Goal: Task Accomplishment & Management: Use online tool/utility

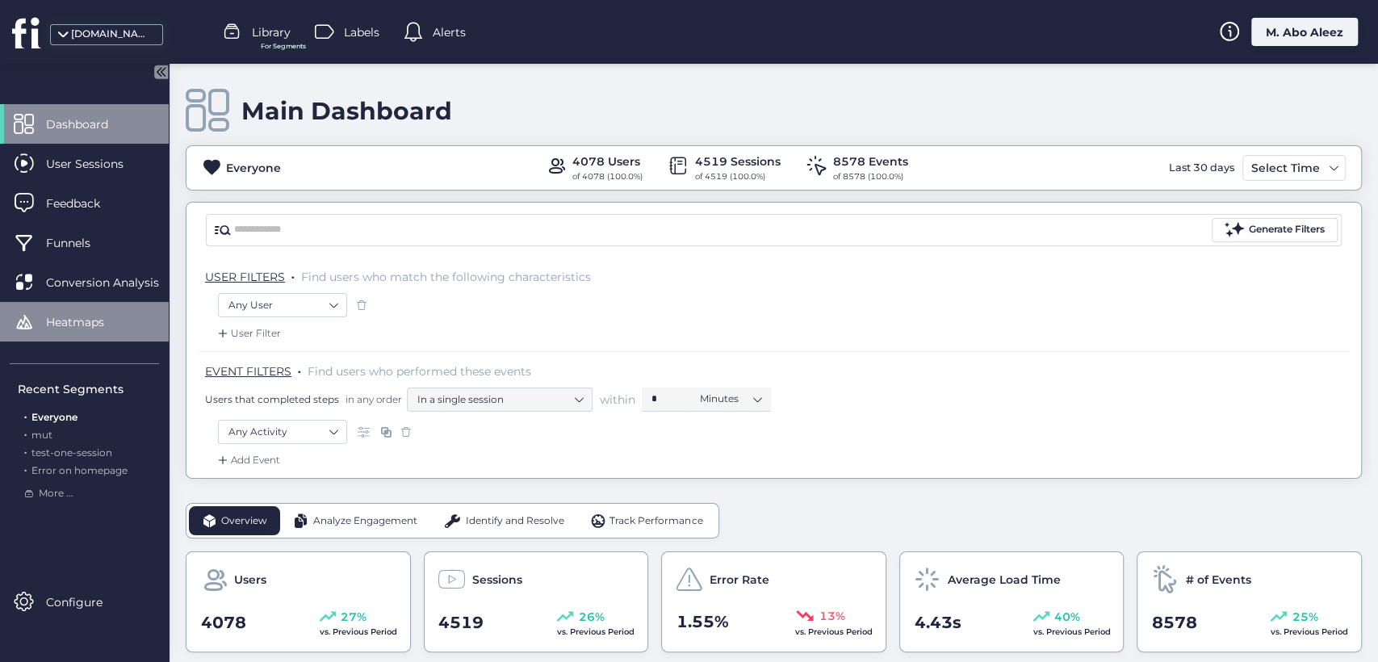
click at [121, 309] on div "Heatmaps" at bounding box center [84, 322] width 169 height 40
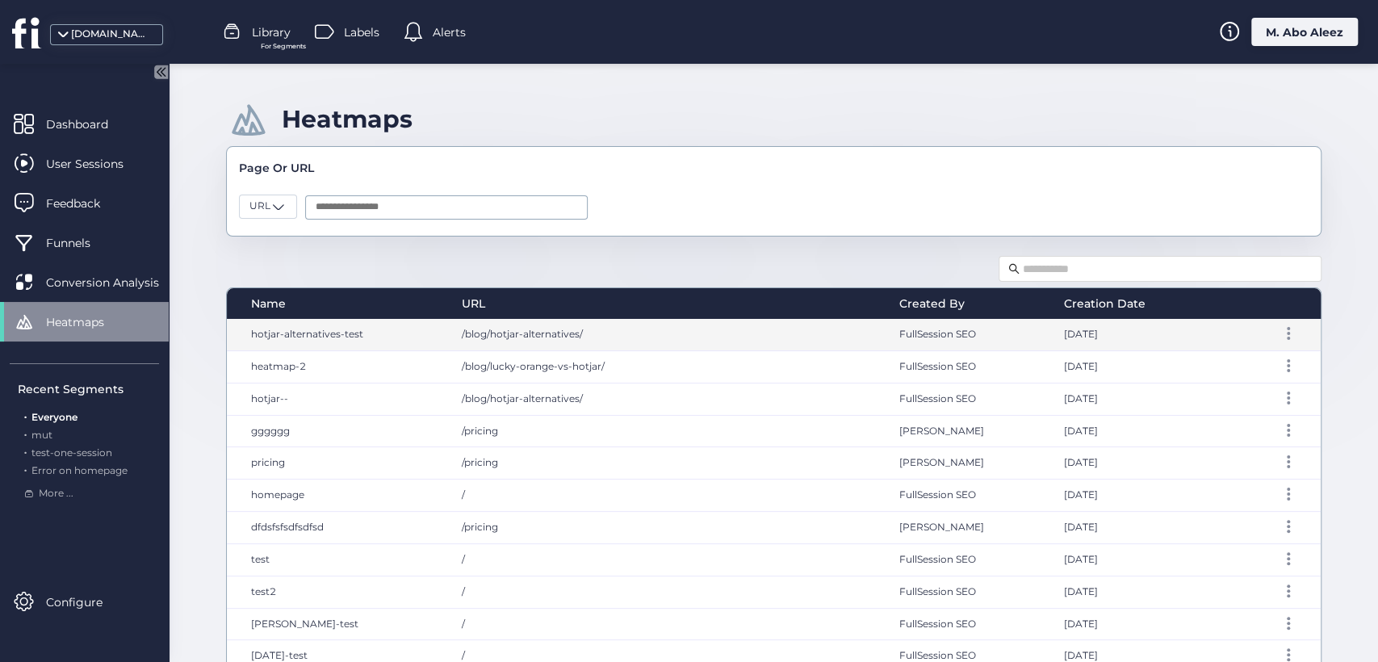
click at [734, 334] on div "/blog/hotjar-alternatives/" at bounding box center [665, 334] width 438 height 31
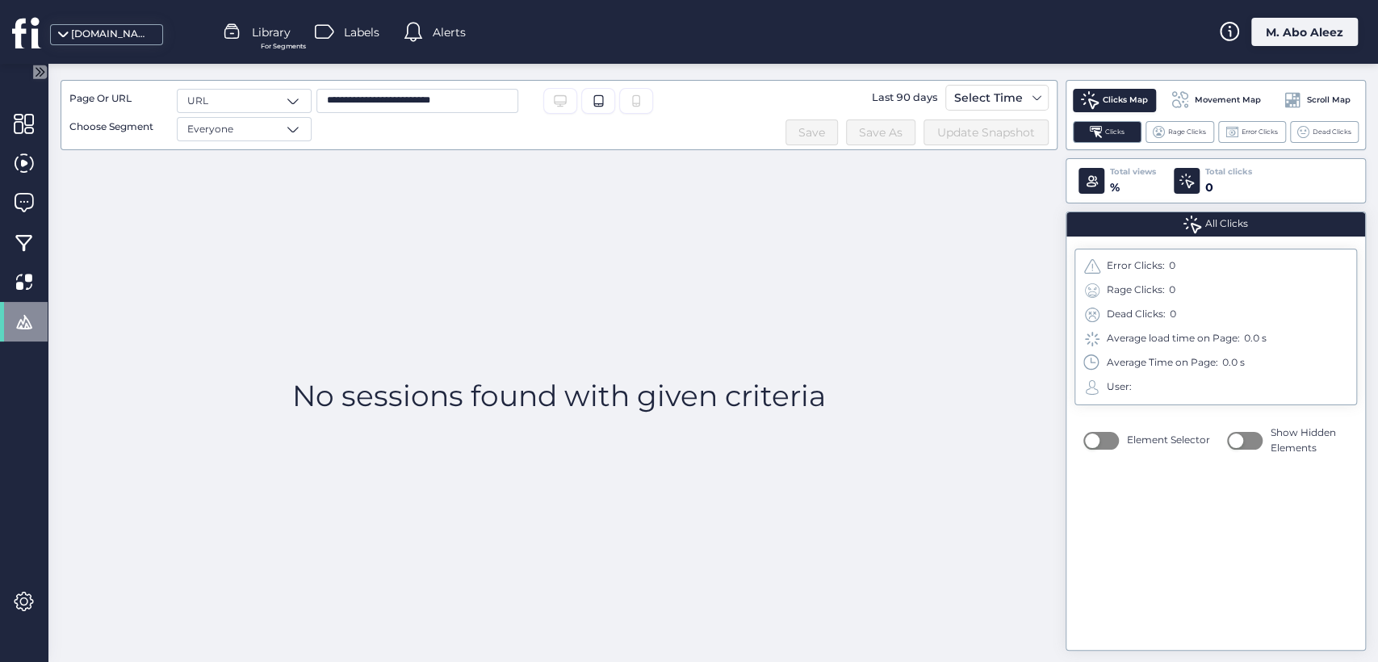
click at [98, 43] on div "[DOMAIN_NAME]" at bounding box center [106, 34] width 113 height 21
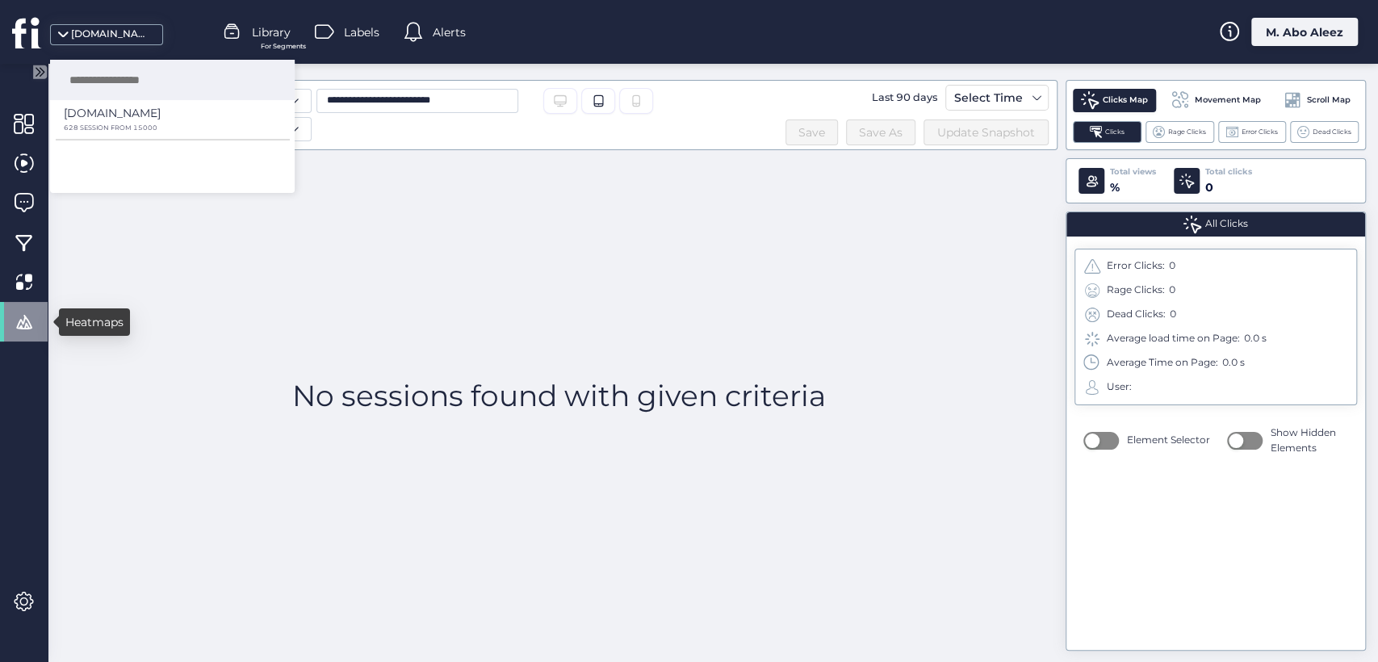
click at [35, 317] on div at bounding box center [24, 322] width 48 height 40
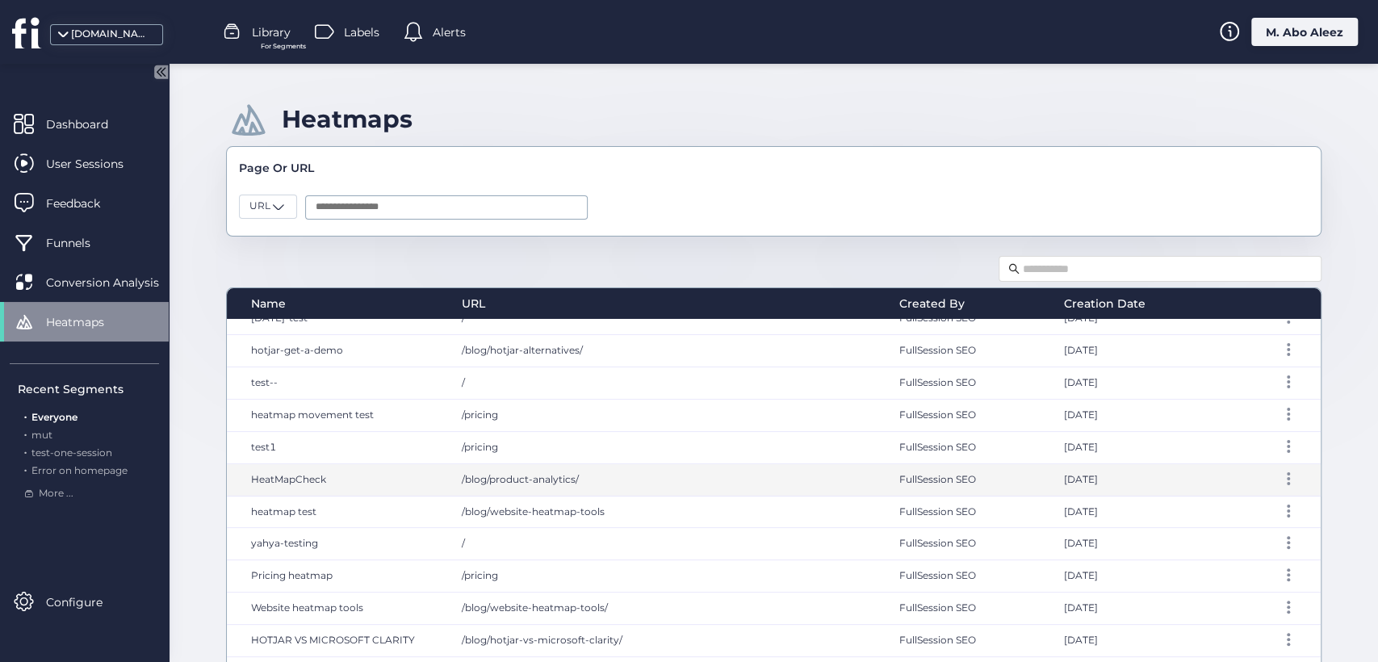
scroll to position [358, 0]
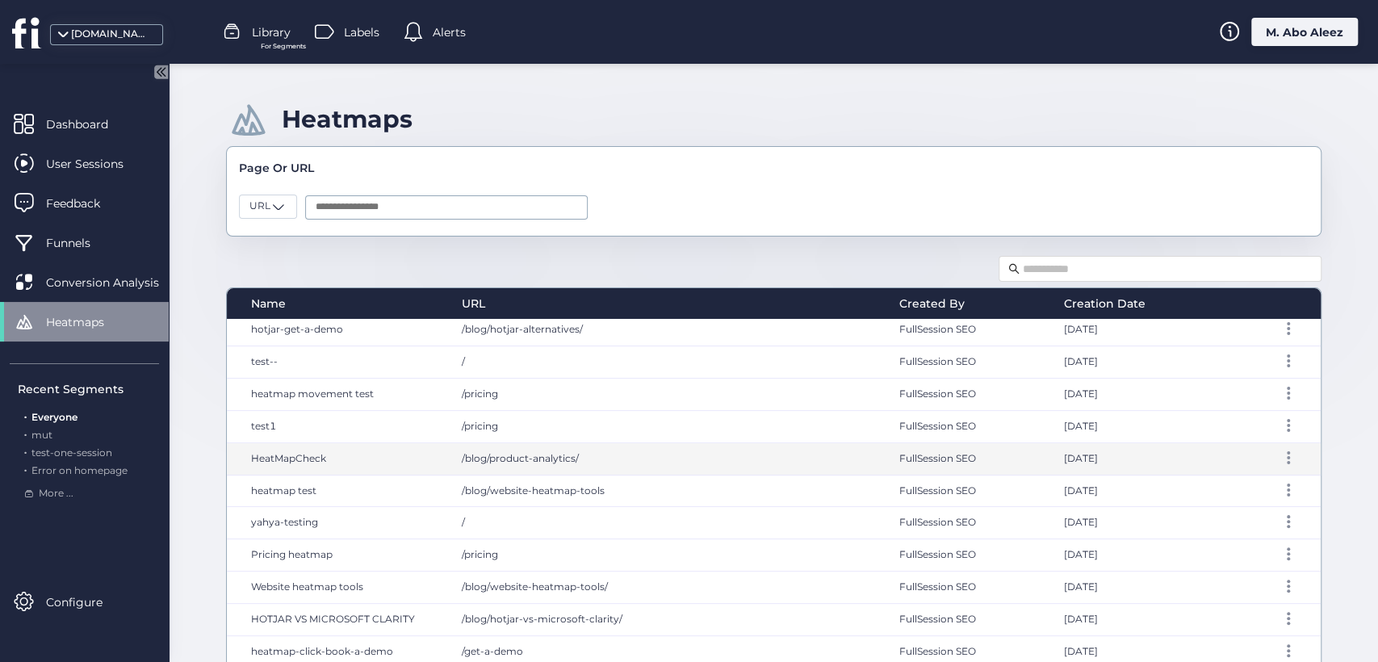
click at [569, 452] on span "/blog/product-analytics/" at bounding box center [520, 458] width 117 height 12
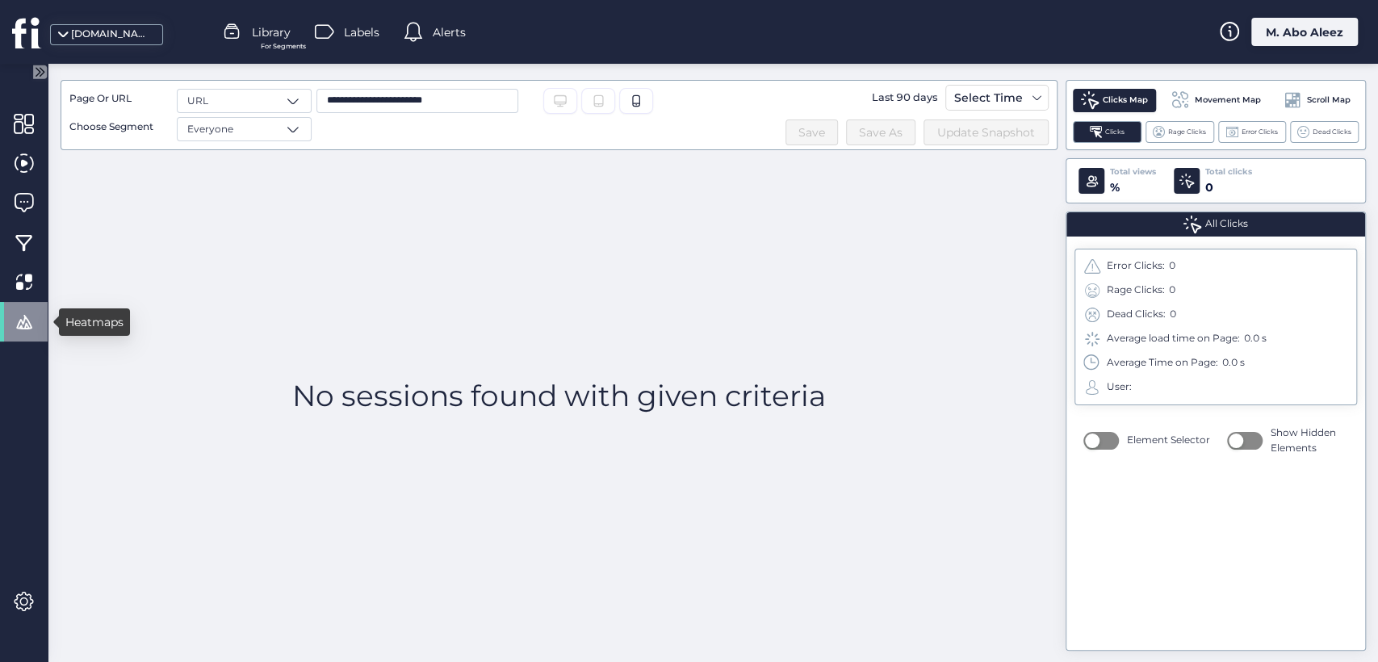
click at [20, 329] on span at bounding box center [24, 322] width 20 height 20
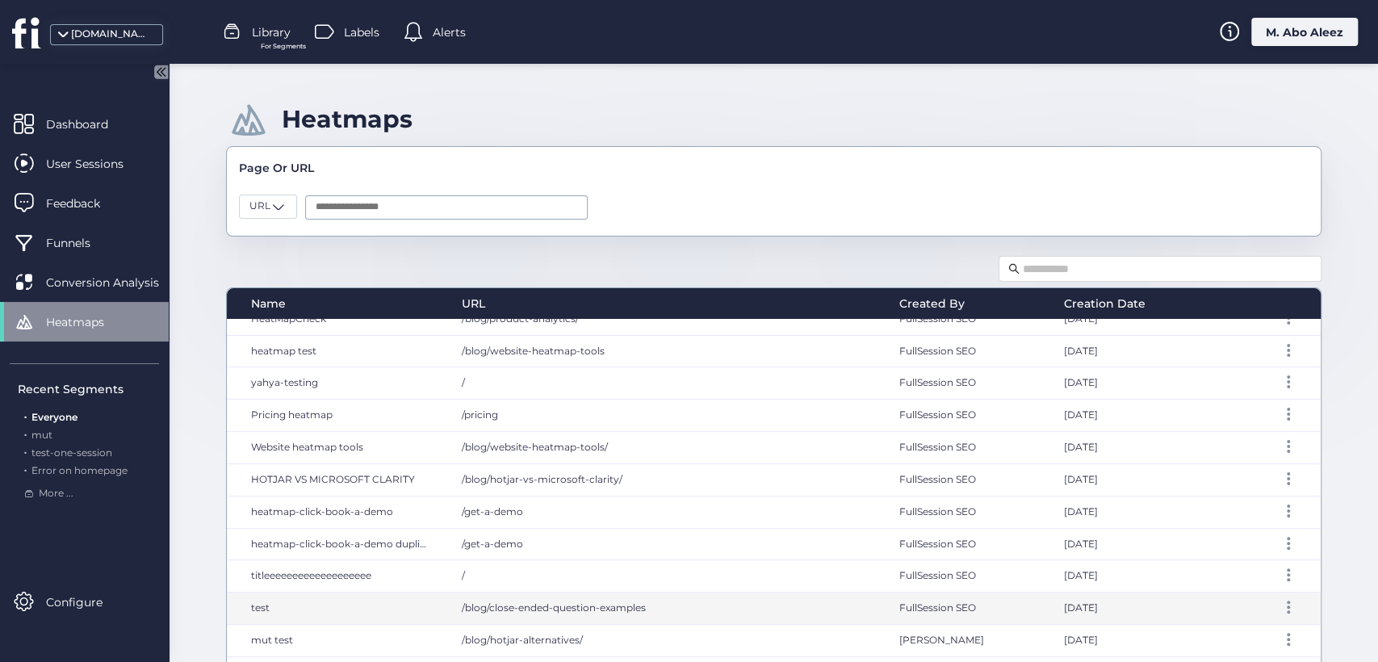
scroll to position [575, 0]
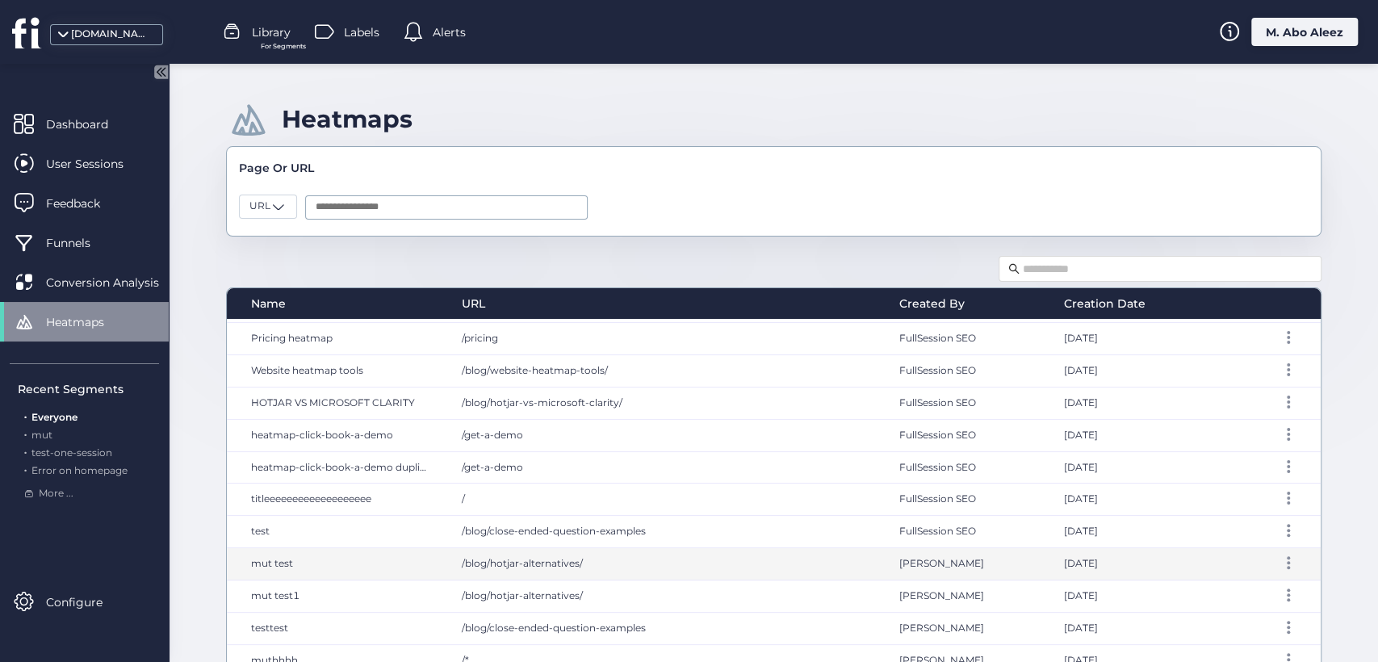
click at [666, 551] on div "/blog/hotjar-alternatives/" at bounding box center [665, 563] width 438 height 31
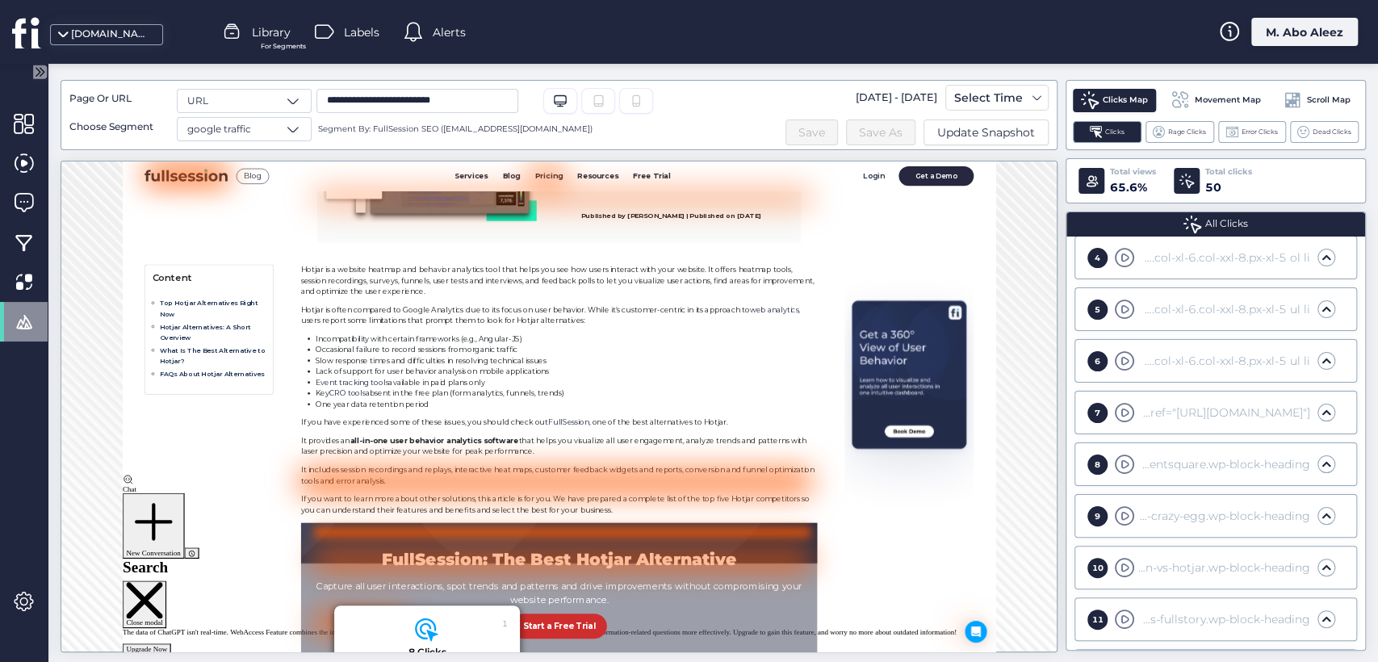
scroll to position [873, 0]
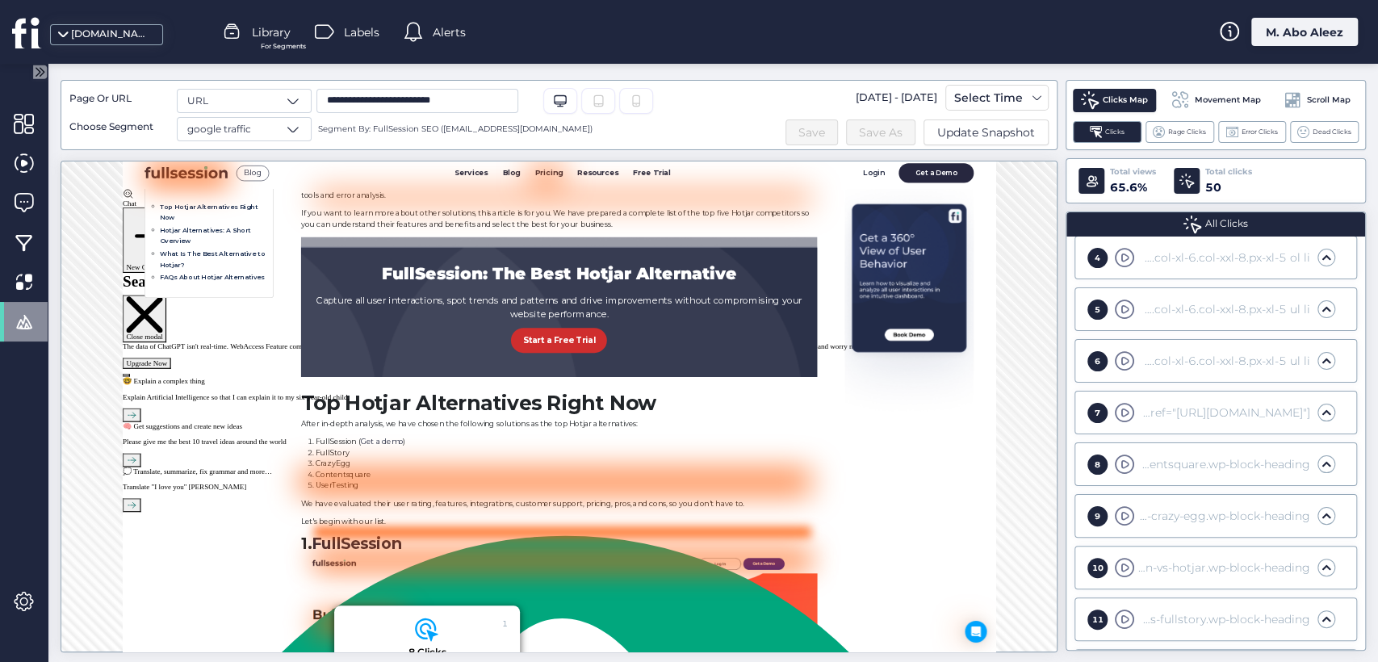
click at [1318, 459] on span at bounding box center [1326, 464] width 16 height 16
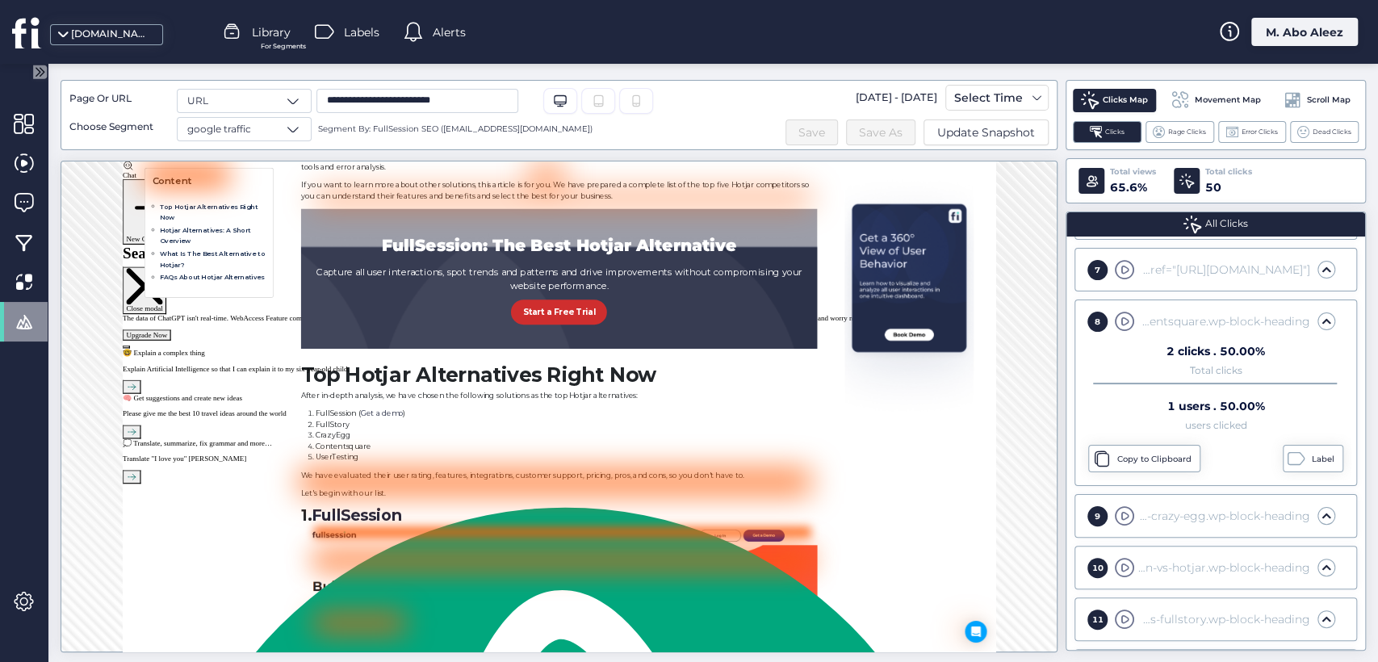
scroll to position [396, 0]
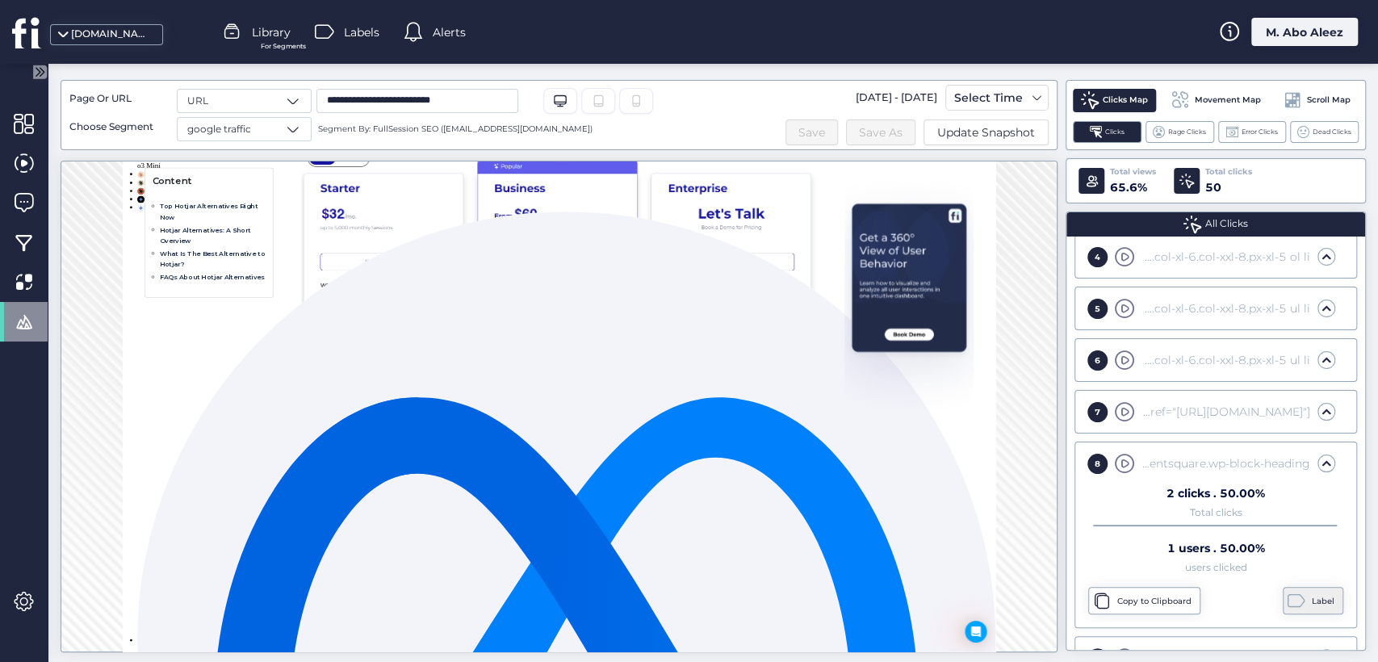
click at [1297, 589] on div "Label" at bounding box center [1313, 600] width 61 height 27
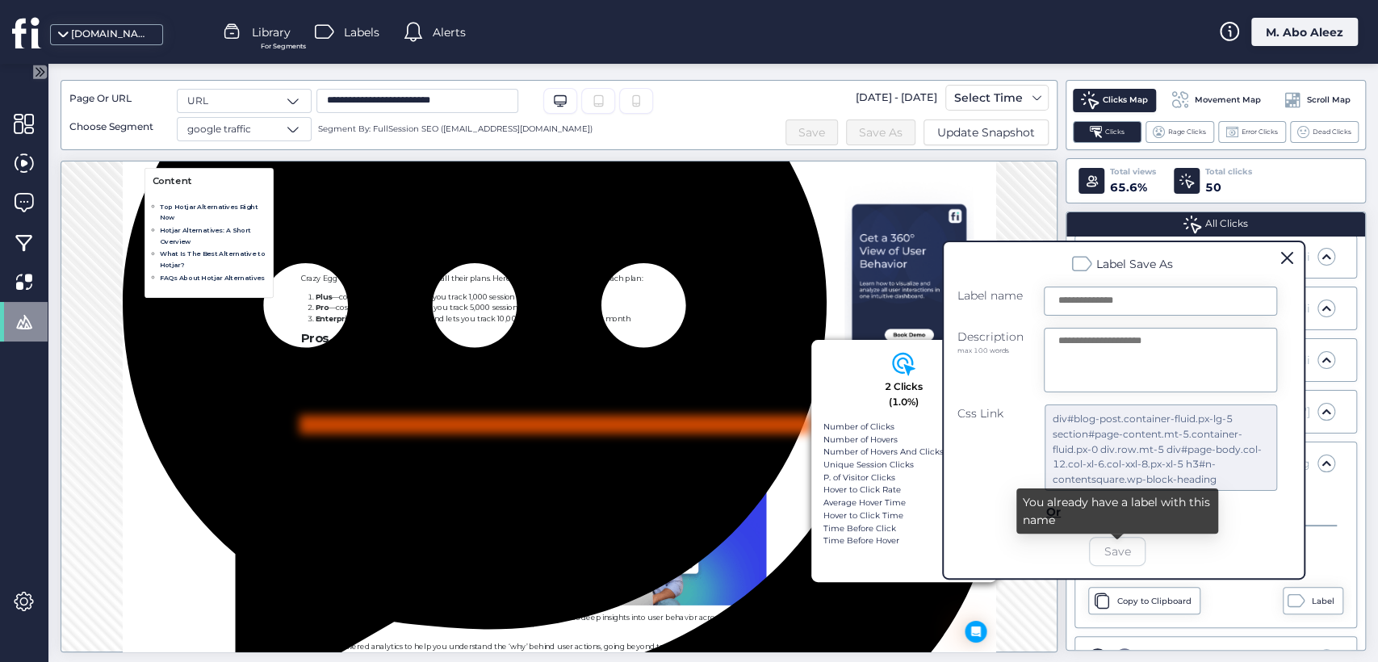
scroll to position [18234, 0]
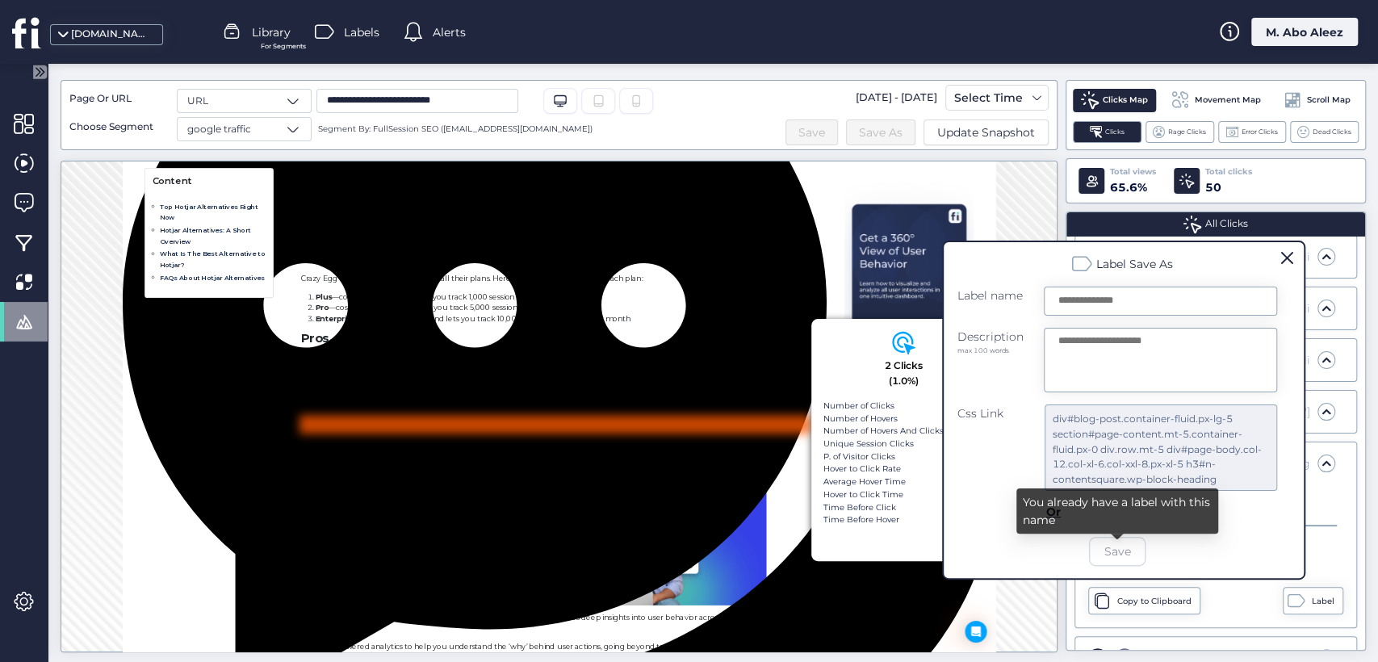
click at [811, 540] on div "8 2 Clicks (1.0%) Number of Clicks 2 Number of Hovers 3 Number of Hovers And Cl…" at bounding box center [904, 440] width 186 height 242
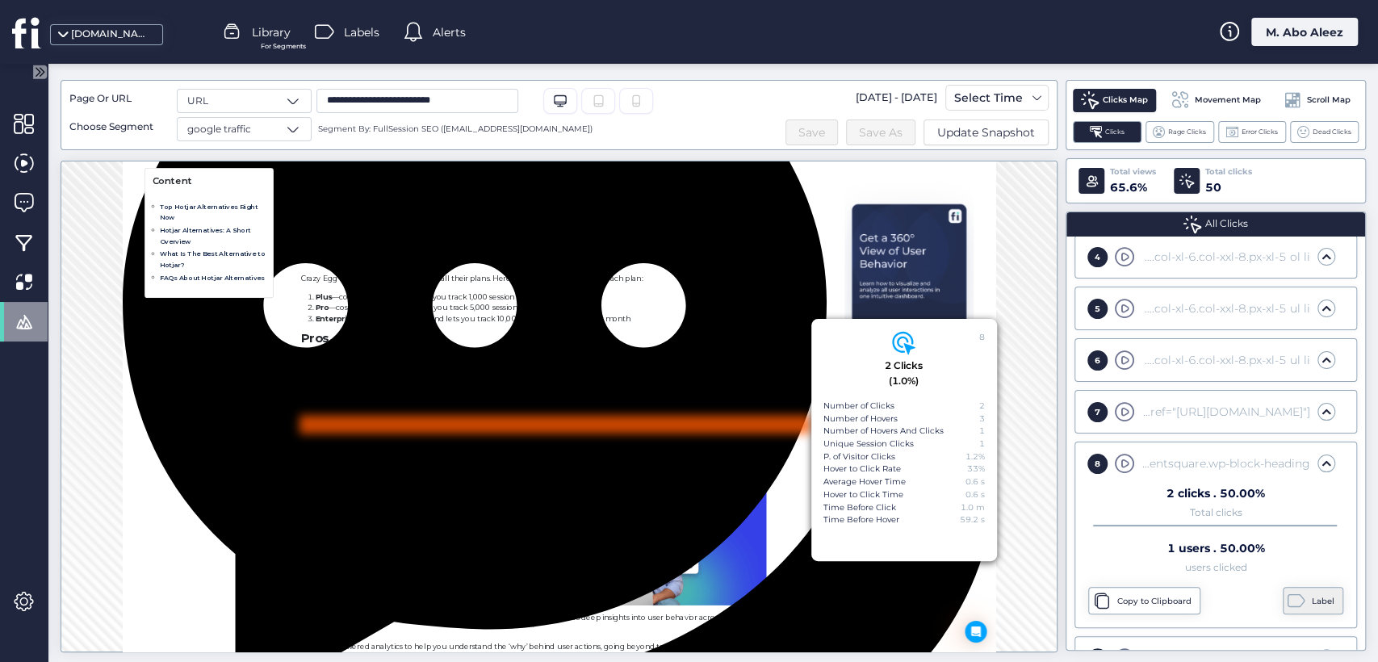
click at [1294, 602] on div "Label" at bounding box center [1313, 600] width 61 height 27
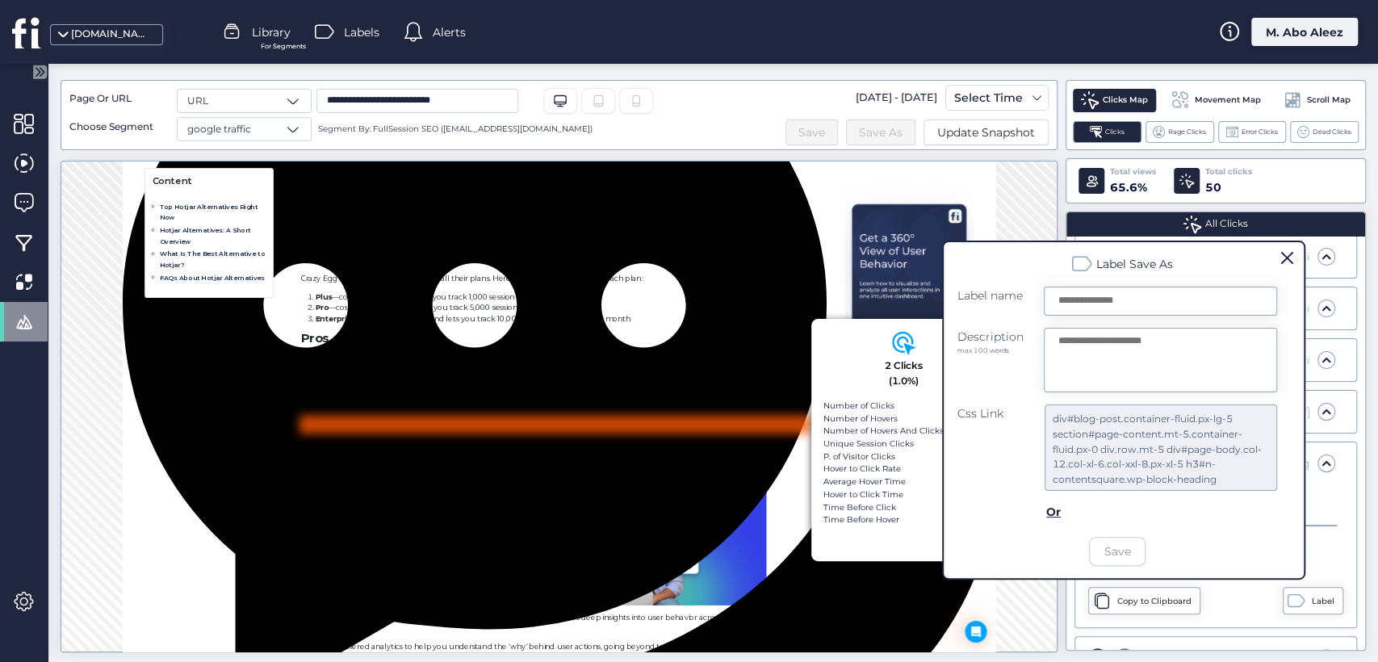
click at [1281, 258] on span at bounding box center [1287, 258] width 12 height 12
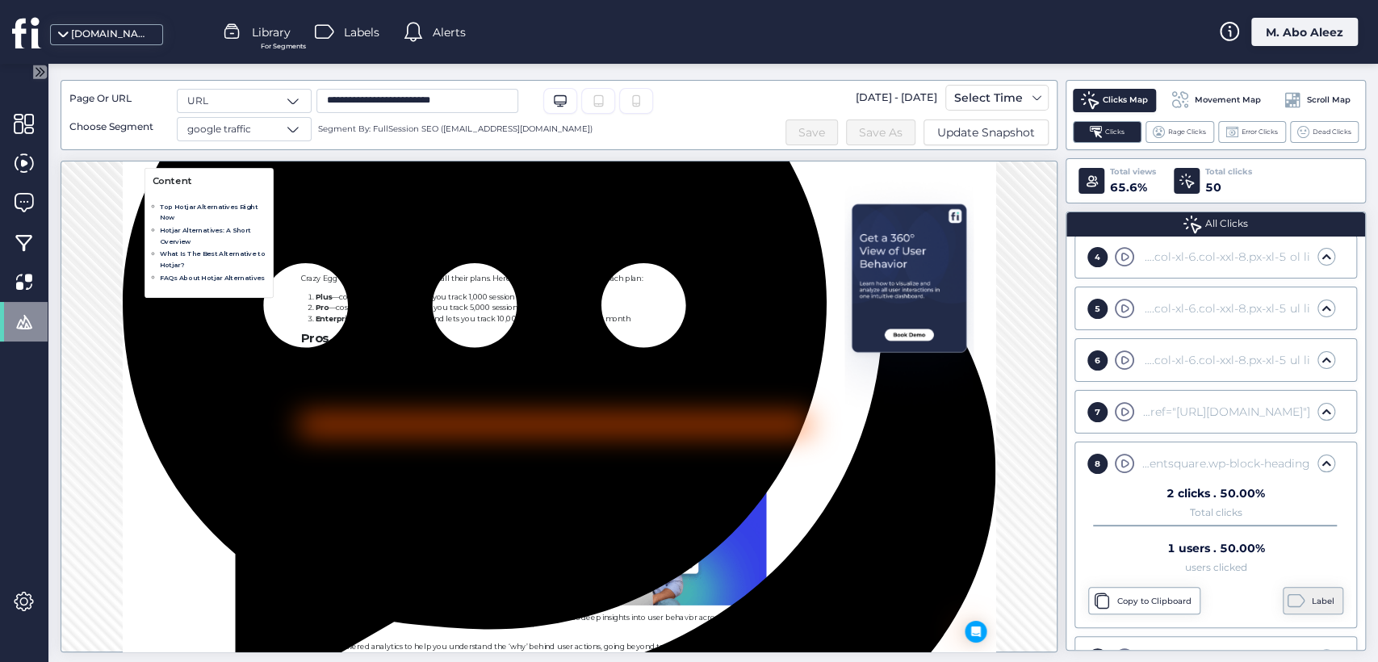
click at [1312, 595] on div "Label" at bounding box center [1325, 601] width 27 height 13
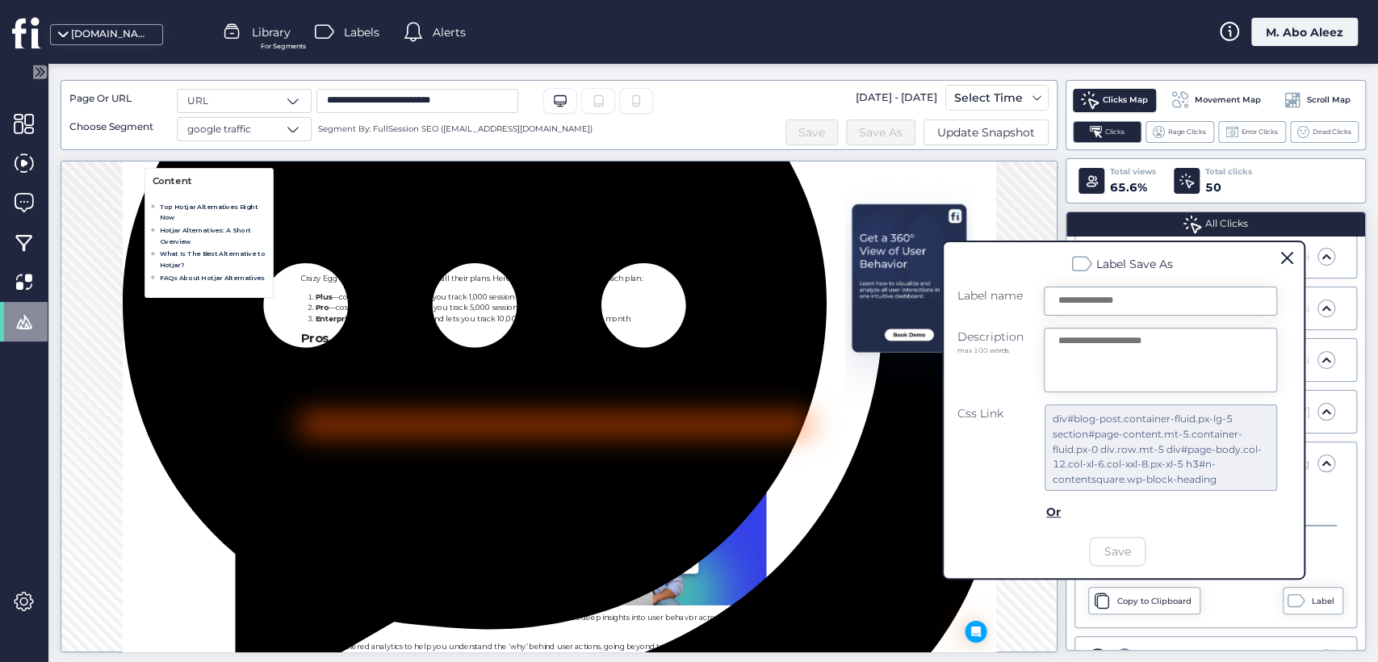
click at [319, 527] on div at bounding box center [713, 363] width 1330 height 598
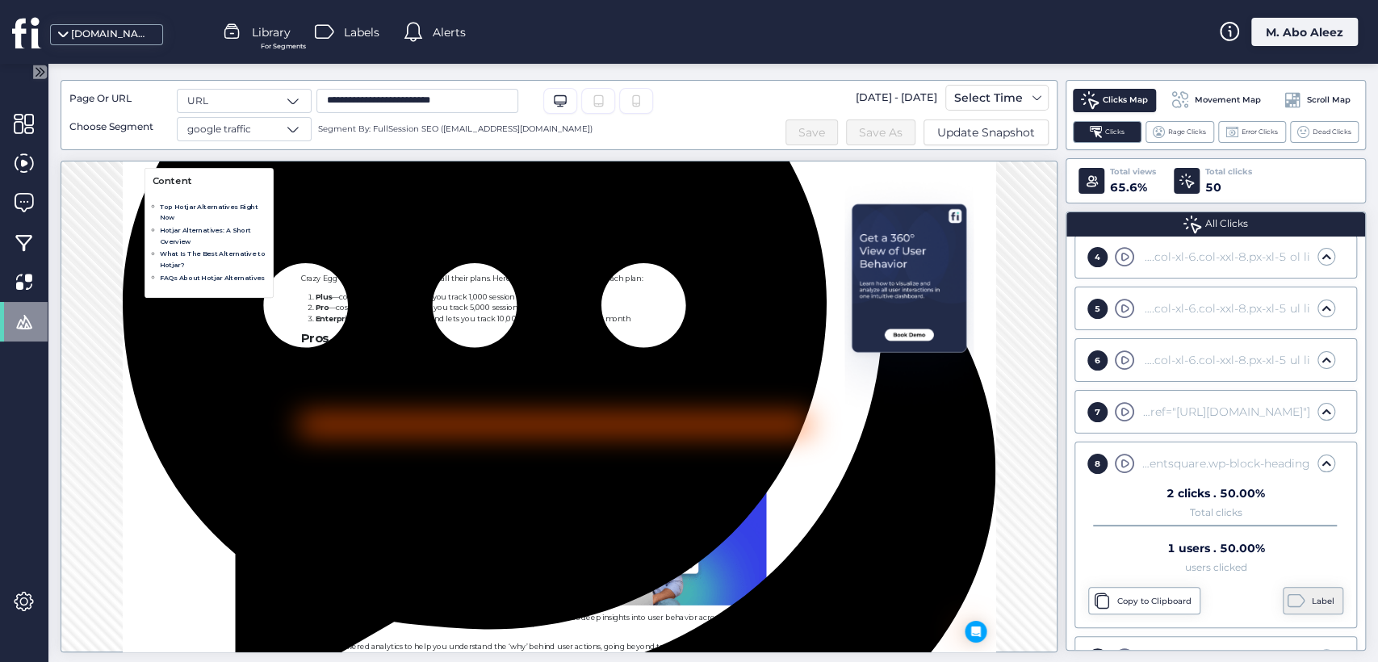
click at [1305, 589] on div "Label" at bounding box center [1313, 600] width 61 height 27
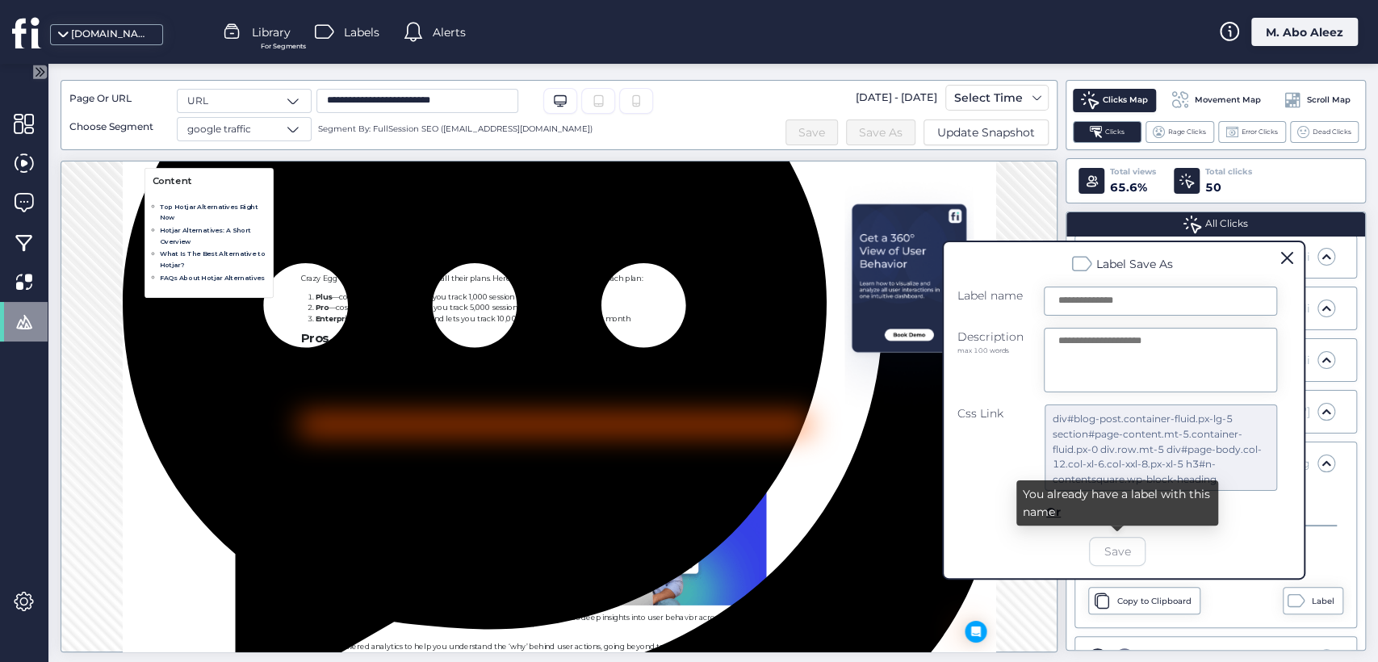
click at [980, 578] on div "Label Save As Label name Description max 100 words Css Link div#blog-post.conta…" at bounding box center [1123, 410] width 363 height 339
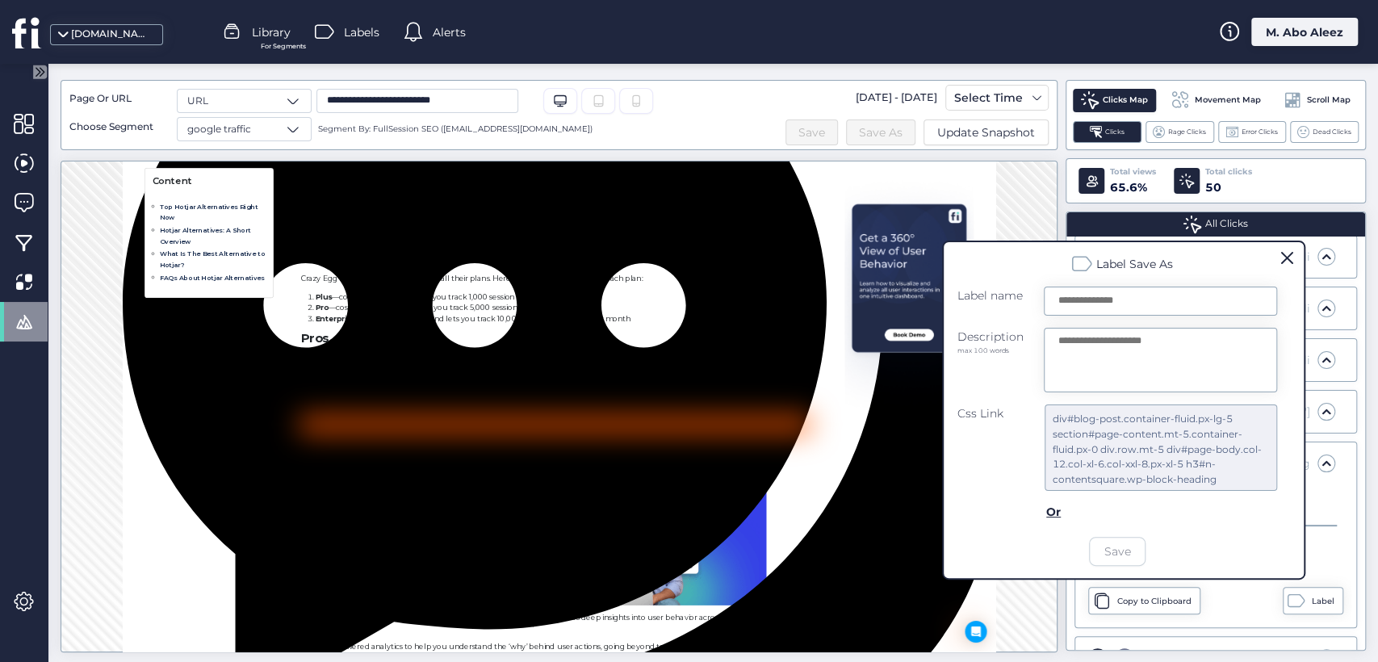
click at [978, 597] on div at bounding box center [713, 363] width 1330 height 598
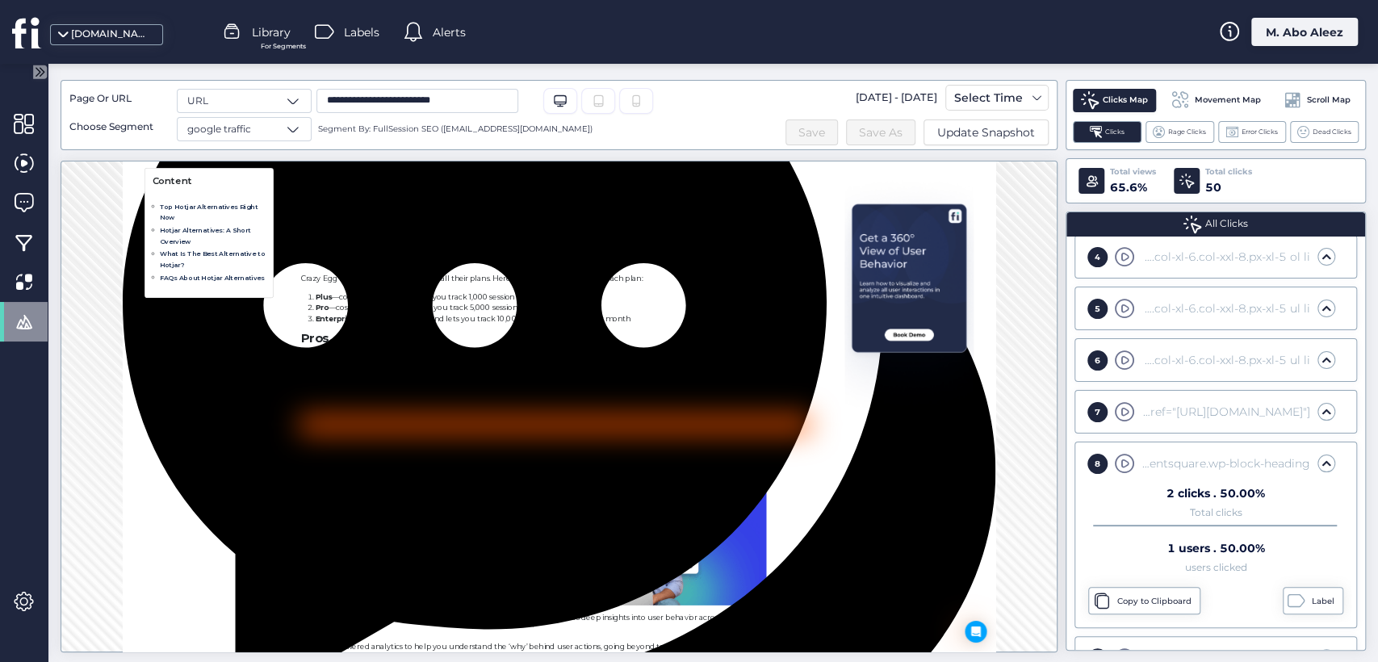
click at [1318, 308] on span at bounding box center [1326, 308] width 16 height 16
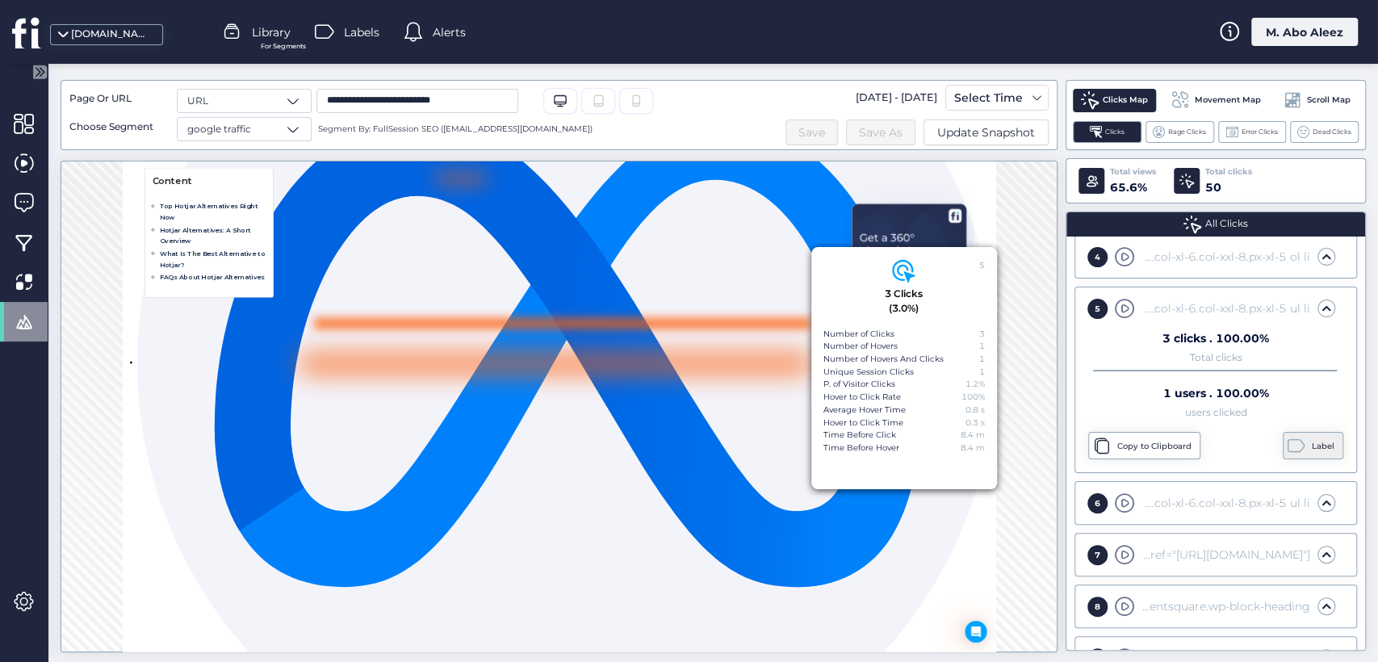
click at [1292, 441] on div "Label" at bounding box center [1313, 445] width 61 height 27
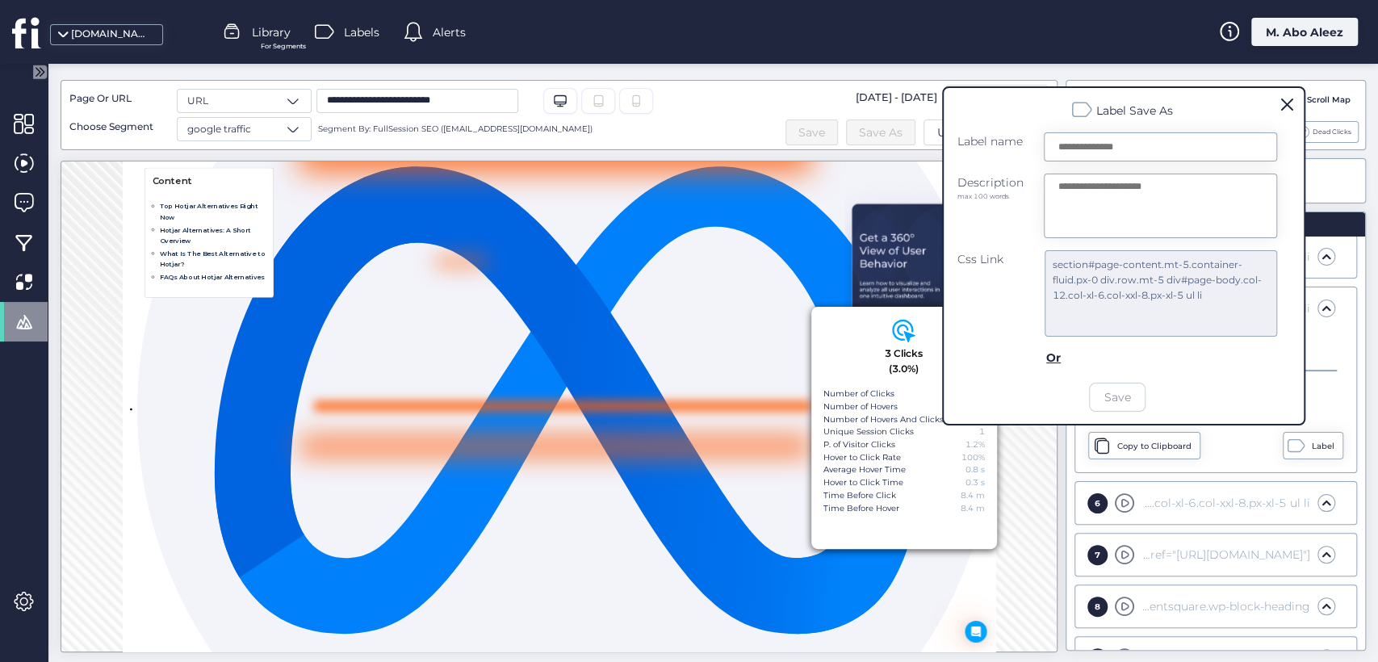
scroll to position [12602, 0]
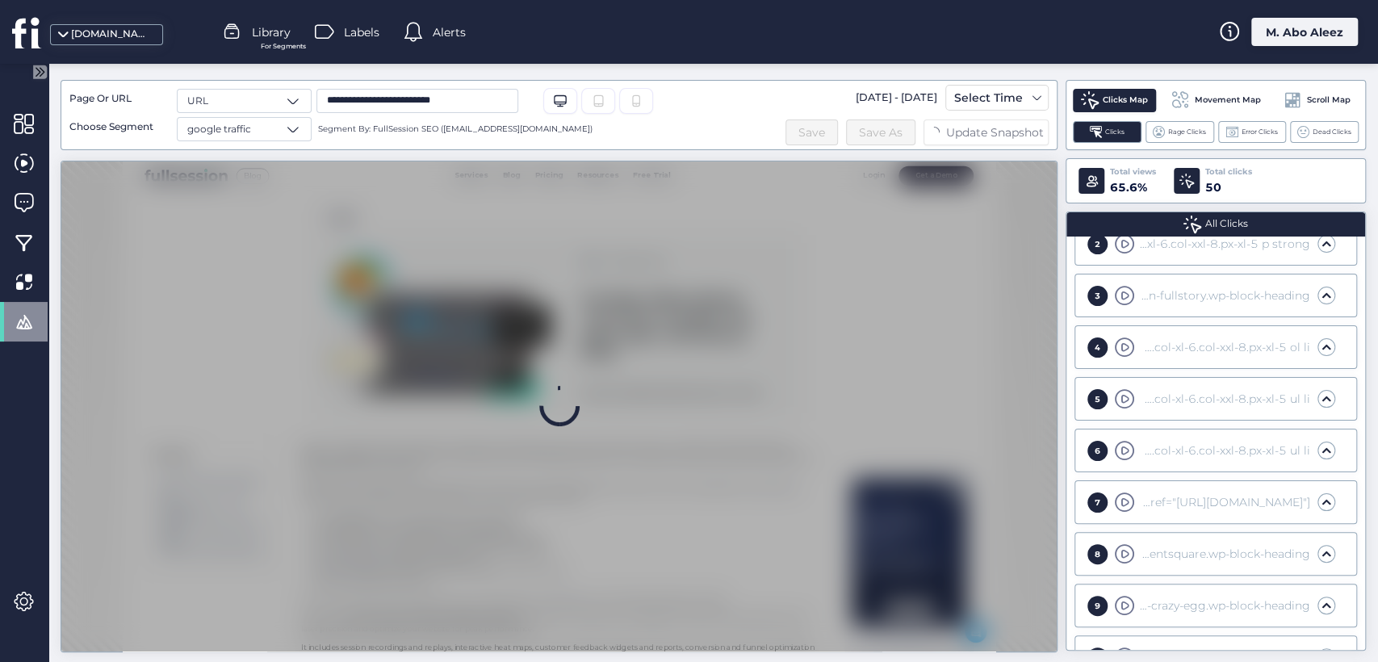
click at [1318, 447] on span at bounding box center [1326, 450] width 16 height 16
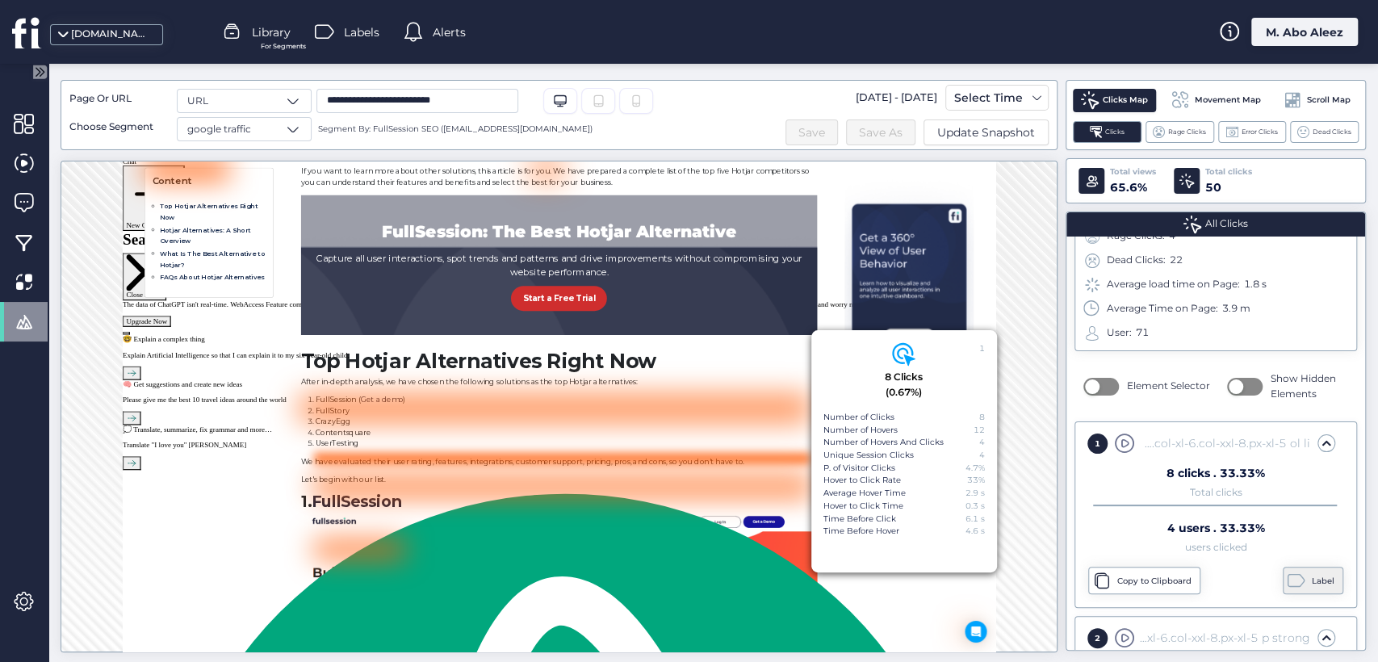
scroll to position [912, 0]
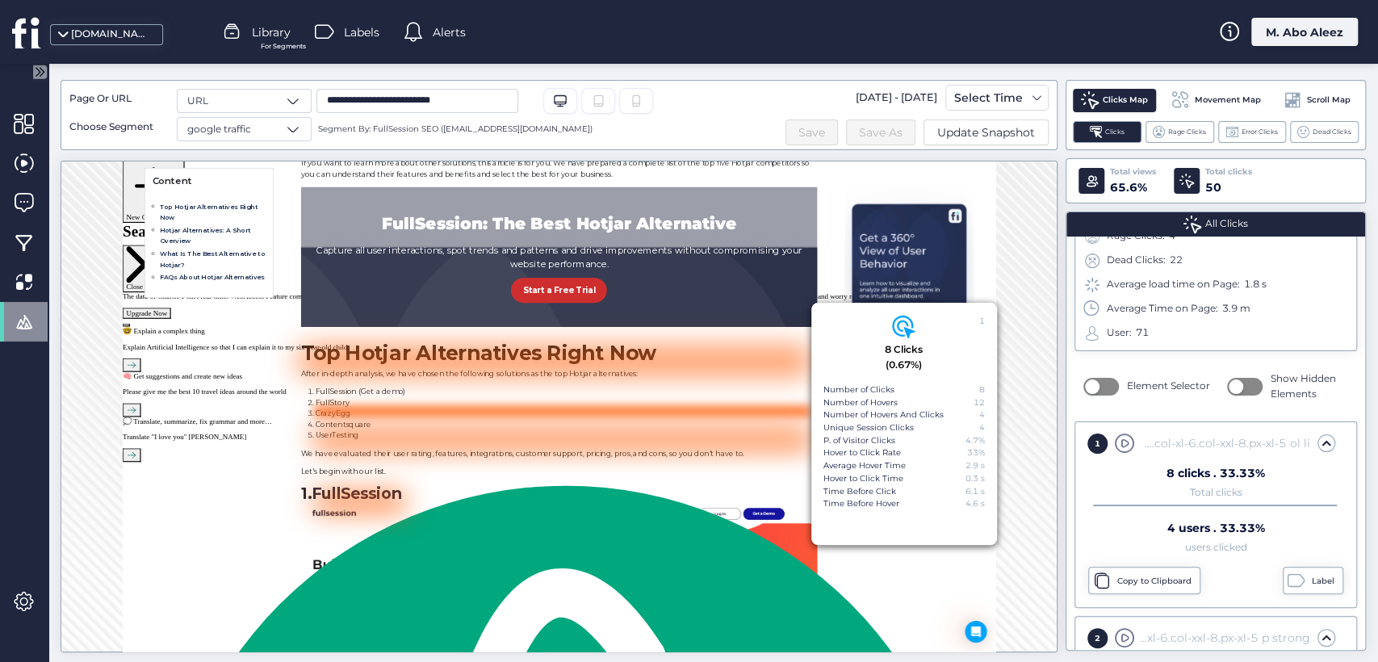
click at [1108, 585] on span at bounding box center [1102, 581] width 18 height 18
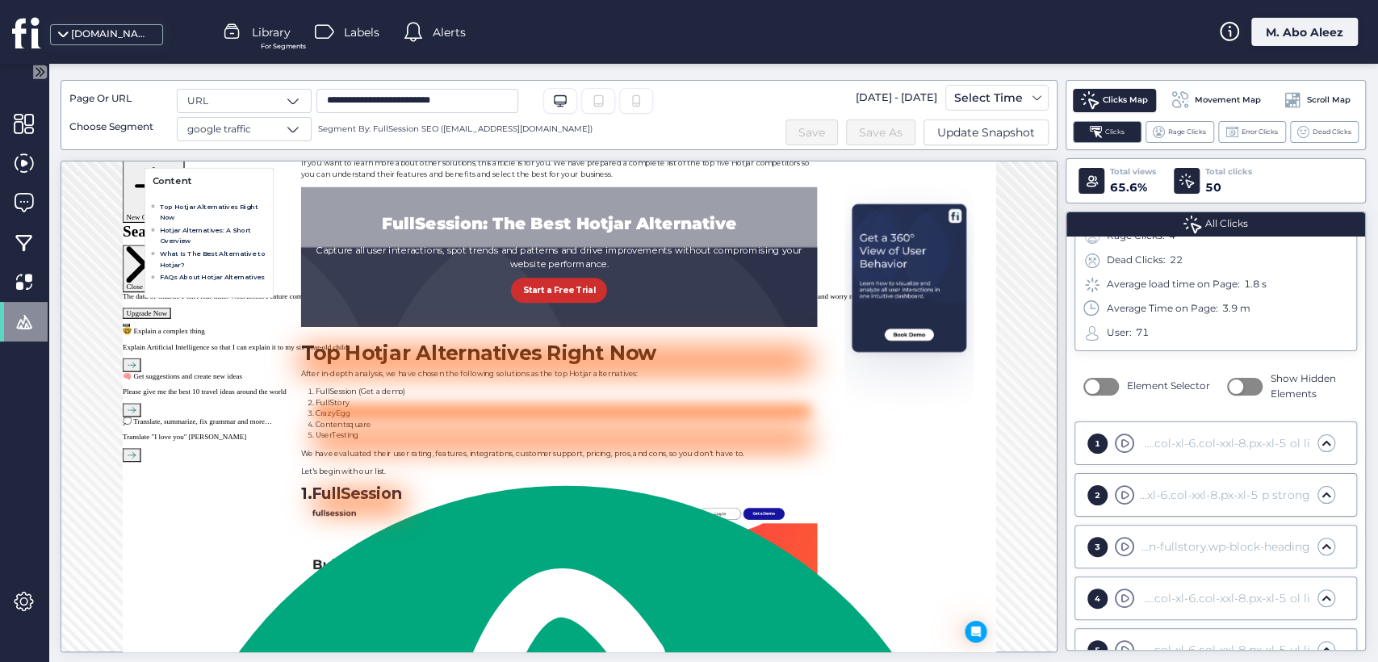
click at [1318, 487] on span at bounding box center [1326, 495] width 16 height 16
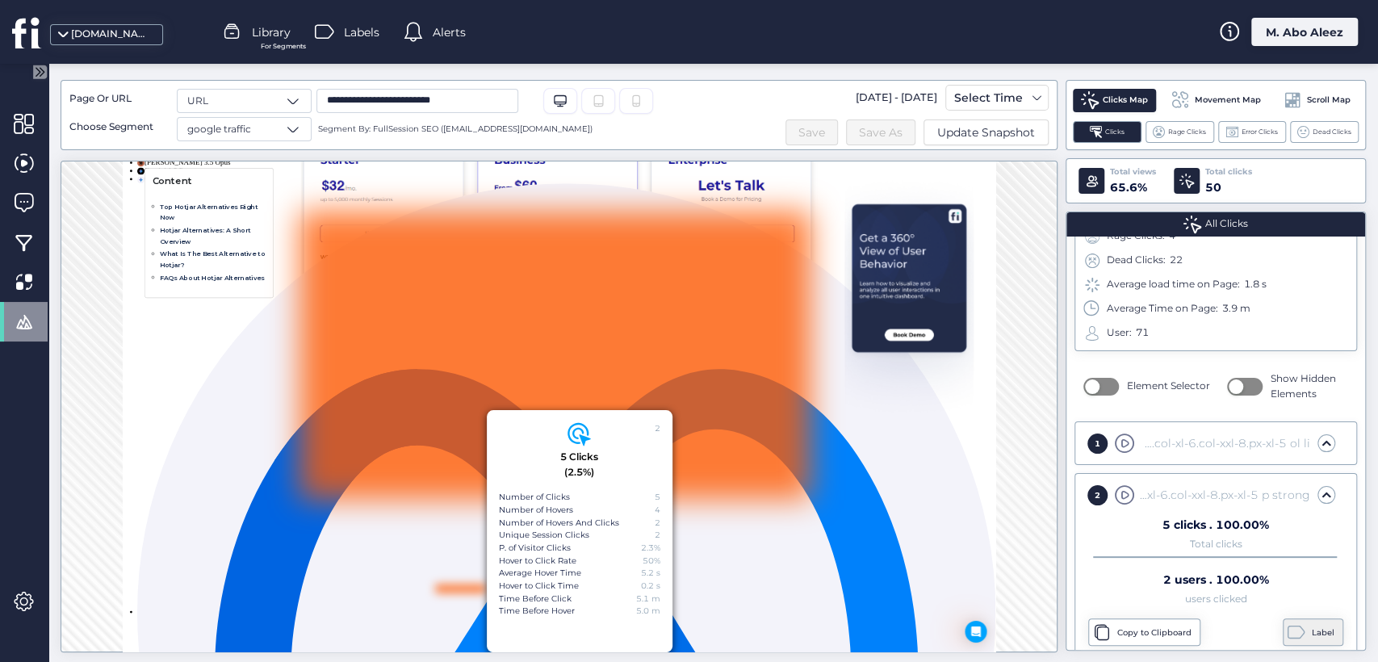
click at [1294, 627] on div "Label" at bounding box center [1313, 631] width 61 height 27
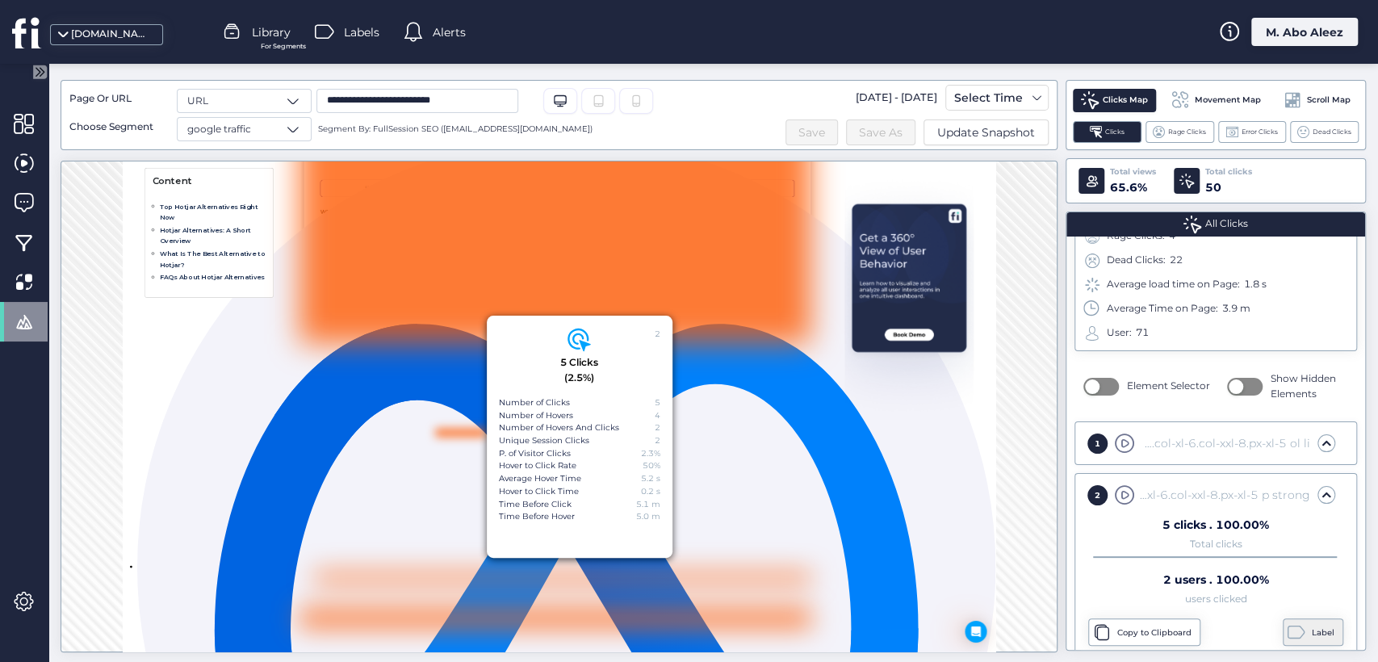
scroll to position [12348, 0]
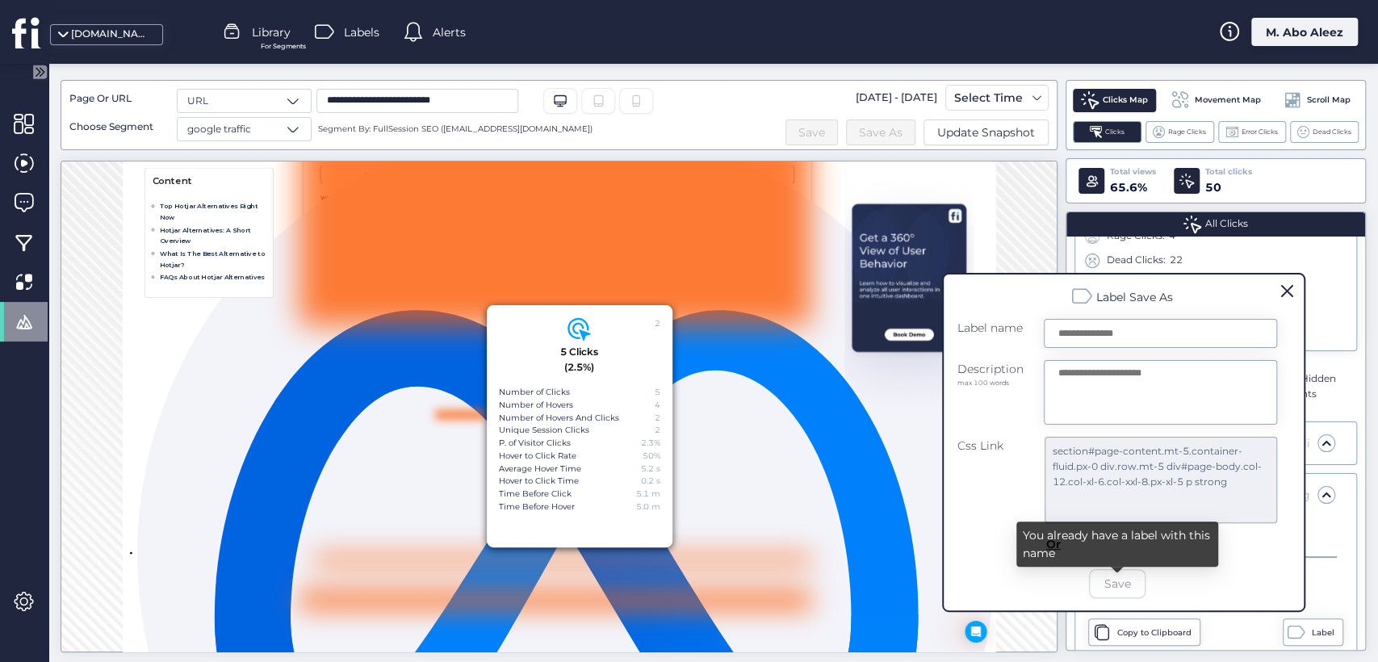
click at [905, 384] on div at bounding box center [713, 363] width 1330 height 598
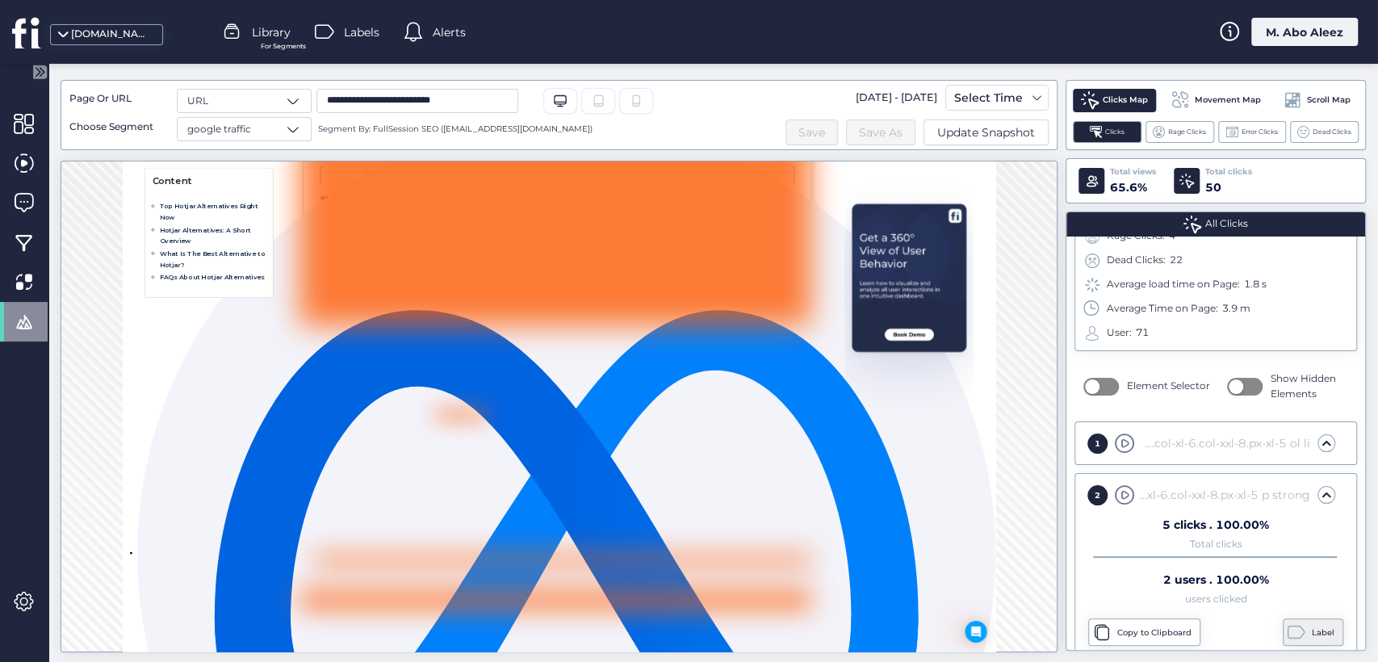
click at [1283, 635] on div "Label" at bounding box center [1313, 631] width 61 height 27
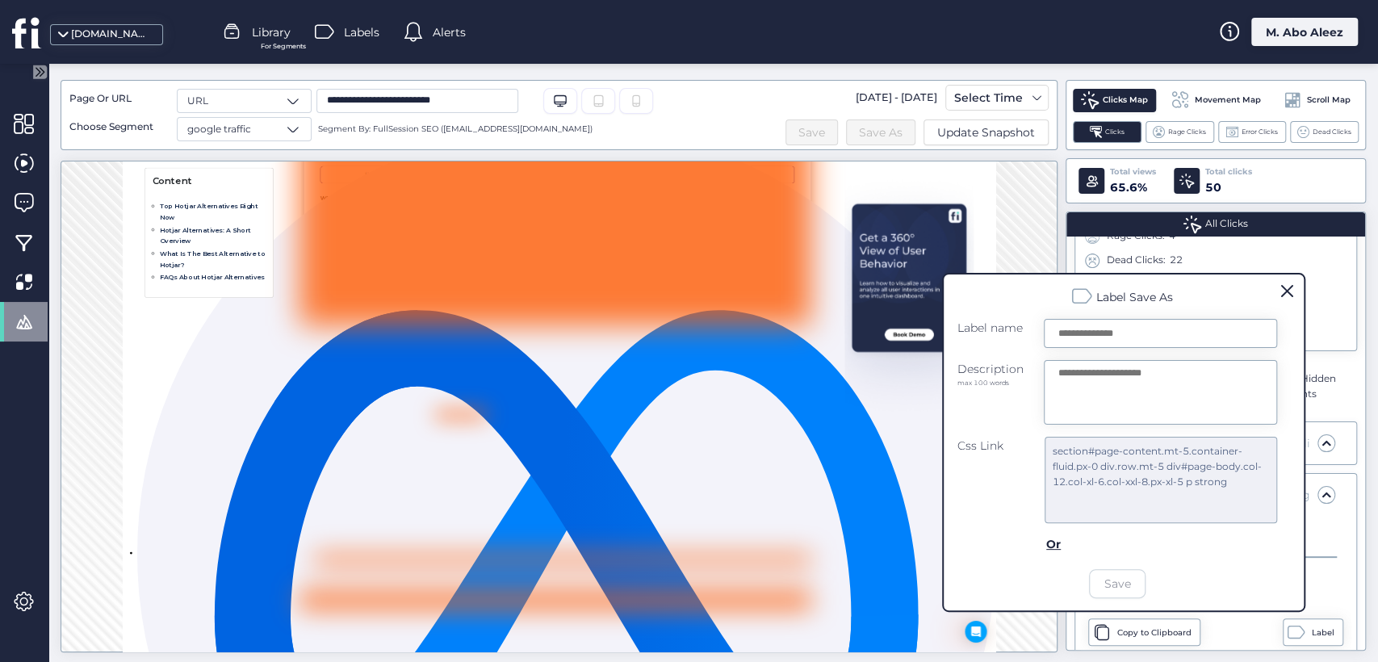
click at [1293, 298] on div "Label Save As Label name Description max 100 words Css Link section#page-conten…" at bounding box center [1123, 442] width 363 height 339
click at [1286, 293] on span at bounding box center [1287, 291] width 12 height 12
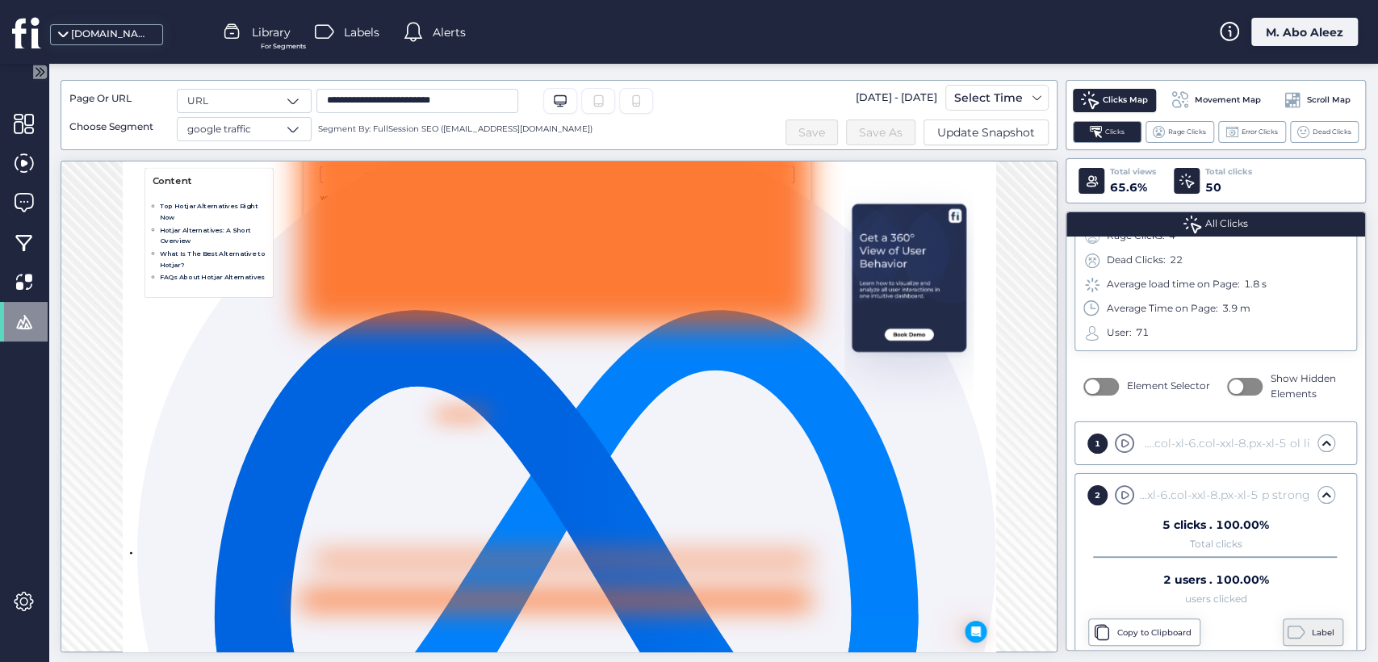
click at [1288, 639] on span at bounding box center [1297, 632] width 18 height 18
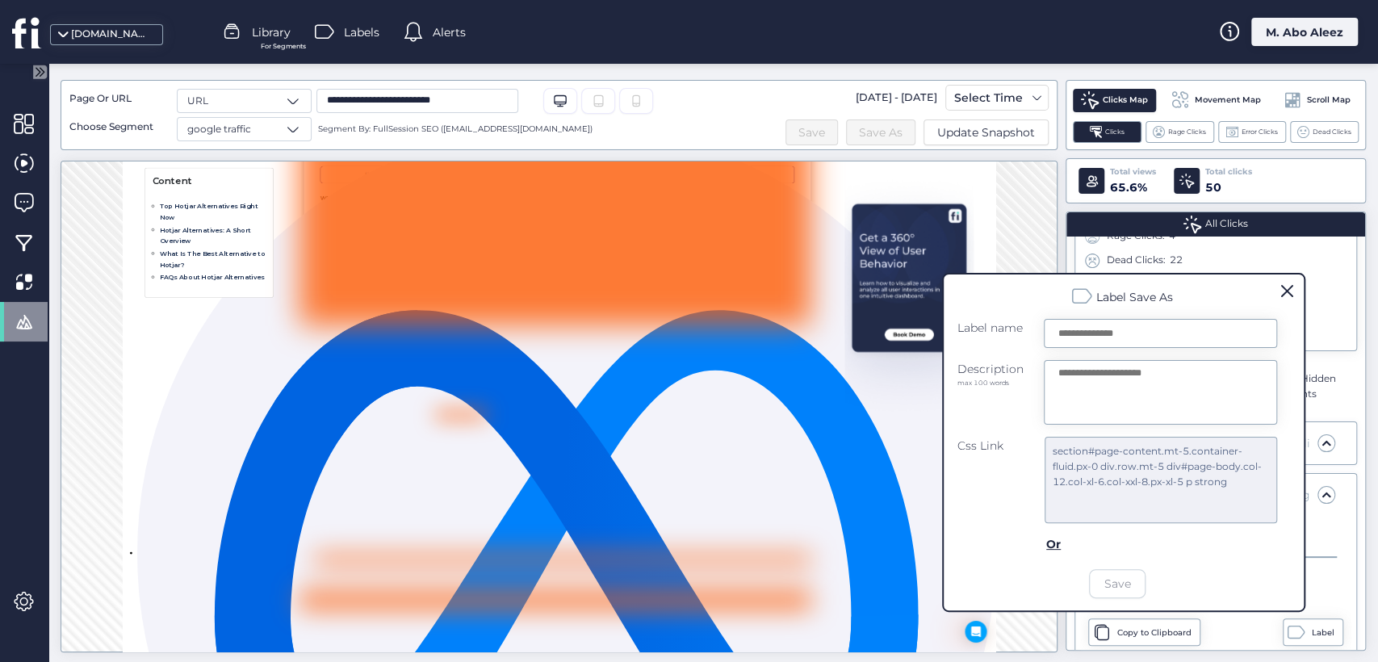
click at [844, 517] on div at bounding box center [713, 363] width 1330 height 598
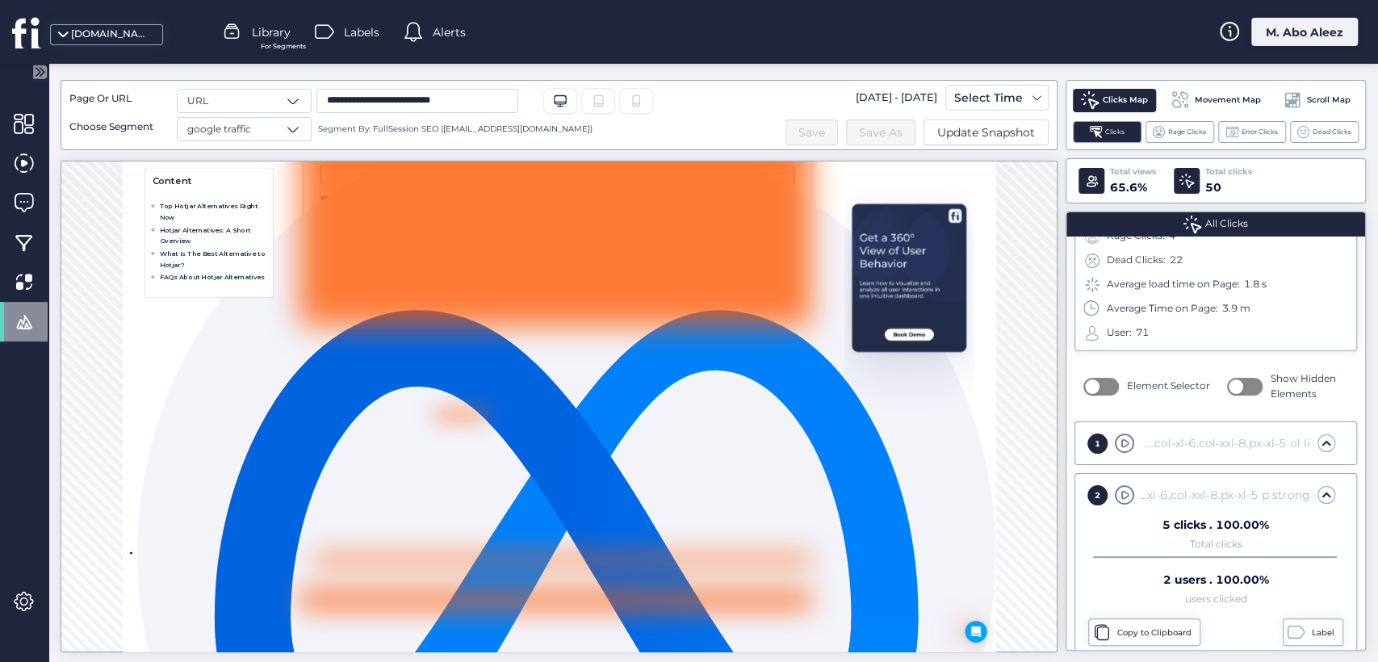
click at [1288, 26] on div "M. Abo Aleez" at bounding box center [1304, 32] width 107 height 28
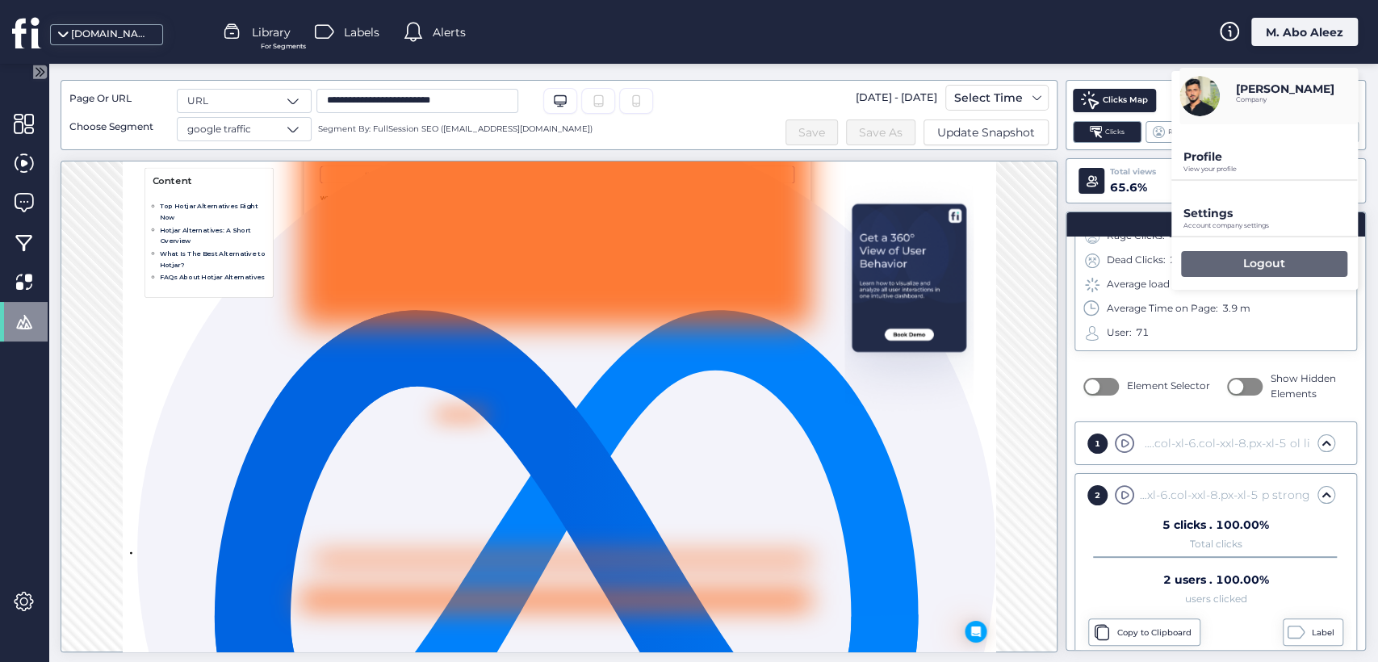
click at [1225, 253] on div "Logout" at bounding box center [1264, 264] width 166 height 26
